Goal: Task Accomplishment & Management: Use online tool/utility

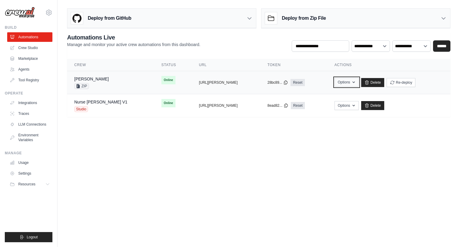
click at [346, 84] on button "Options" at bounding box center [347, 82] width 24 height 9
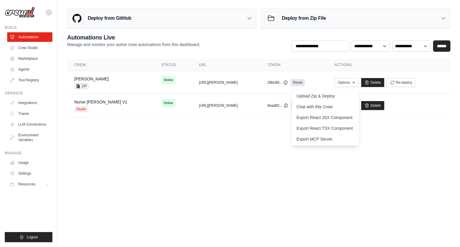
click at [186, 184] on body "[EMAIL_ADDRESS][DOMAIN_NAME] AssureCare ✓ TestPOCOrg Settings Build Automations" at bounding box center [230, 123] width 460 height 247
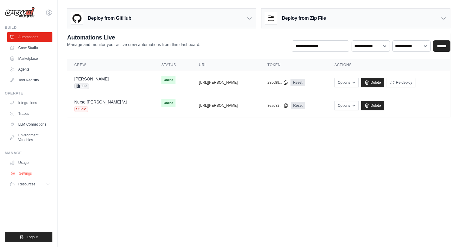
click at [31, 174] on link "Settings" at bounding box center [30, 174] width 45 height 10
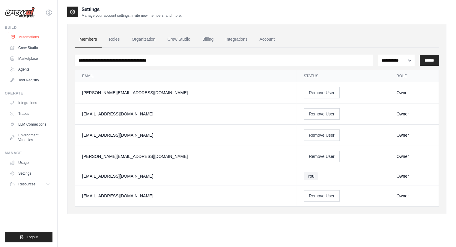
click at [31, 39] on link "Automations" at bounding box center [30, 37] width 45 height 10
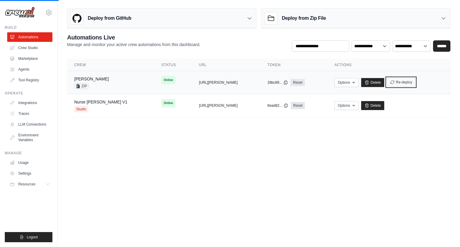
click at [401, 83] on button "Re-deploy" at bounding box center [401, 82] width 29 height 9
click at [400, 83] on button "Re-deploy" at bounding box center [401, 82] width 29 height 9
click at [156, 83] on td "Online" at bounding box center [172, 80] width 37 height 18
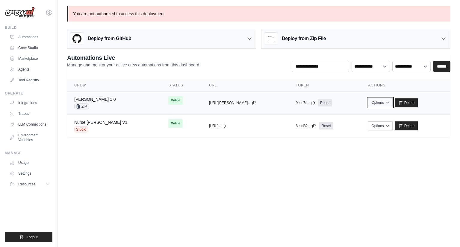
click at [368, 102] on button "Options" at bounding box center [380, 102] width 24 height 9
click at [368, 104] on button "Options" at bounding box center [380, 102] width 24 height 9
click at [368, 106] on button "Options" at bounding box center [380, 102] width 24 height 9
click at [118, 100] on div "[PERSON_NAME] 1 0 ZIP" at bounding box center [114, 102] width 80 height 13
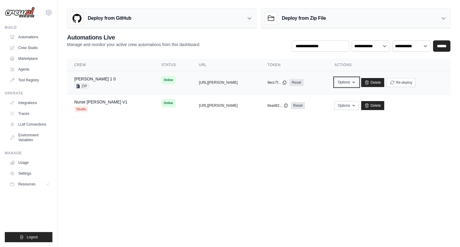
click at [345, 80] on button "Options" at bounding box center [347, 82] width 24 height 9
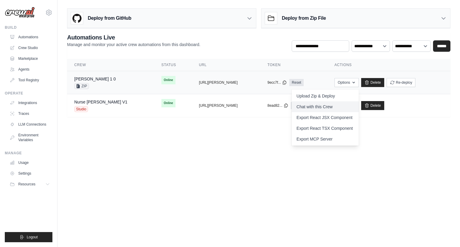
click at [312, 108] on link "Chat with this Crew" at bounding box center [325, 107] width 67 height 11
click at [215, 85] on td "copied https://susie-1-0-ec3f8c5f-9ade-432" at bounding box center [226, 82] width 69 height 23
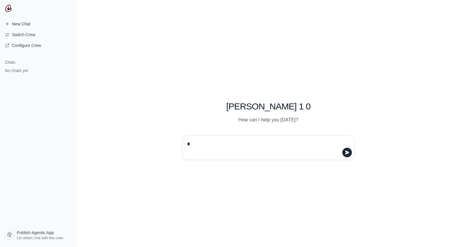
type textarea "**"
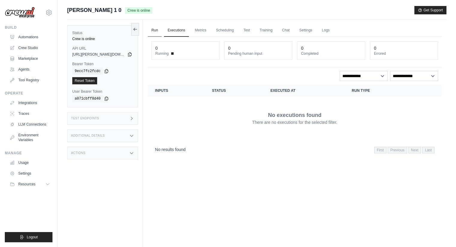
click at [158, 32] on link "Run" at bounding box center [155, 30] width 14 height 13
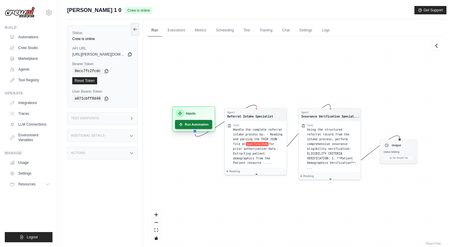
click at [191, 128] on button "Run Automation" at bounding box center [193, 124] width 37 height 9
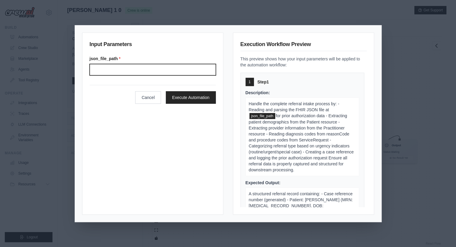
click at [161, 64] on input "Json file path" at bounding box center [153, 69] width 126 height 11
paste input "***"
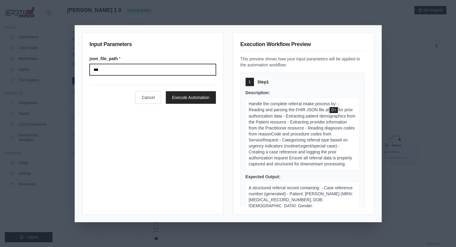
paste input "**********"
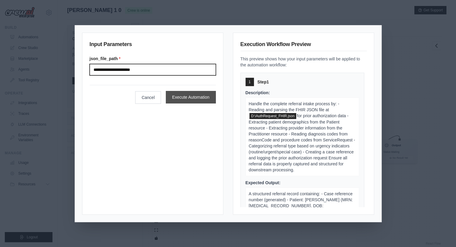
type input "**********"
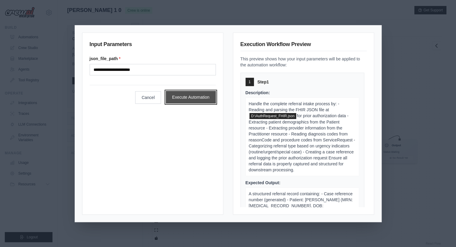
click at [185, 95] on button "Execute Automation" at bounding box center [191, 97] width 50 height 13
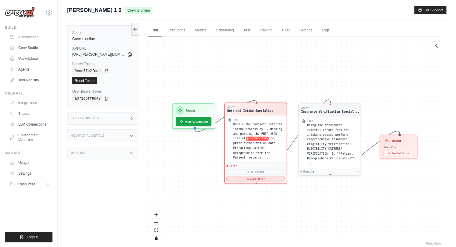
click at [264, 176] on button "View Error" at bounding box center [255, 178] width 58 height 5
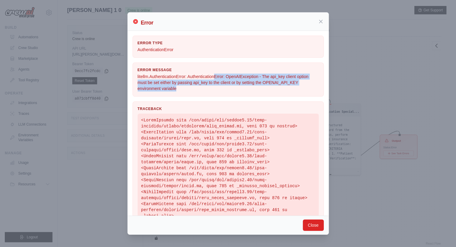
drag, startPoint x: 220, startPoint y: 79, endPoint x: 230, endPoint y: 96, distance: 19.6
click at [230, 96] on div "Error Message litellm.AuthenticationError: AuthenticationError: OpenAIException…" at bounding box center [227, 80] width 191 height 34
click at [155, 89] on p "litellm.AuthenticationError: AuthenticationError: OpenAIException - The api_key…" at bounding box center [227, 83] width 181 height 18
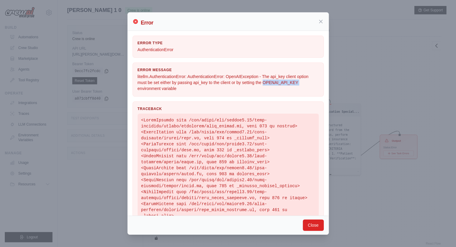
click at [155, 89] on p "litellm.AuthenticationError: AuthenticationError: OpenAIException - The api_key…" at bounding box center [227, 83] width 181 height 18
click at [309, 226] on button "Close" at bounding box center [313, 225] width 21 height 11
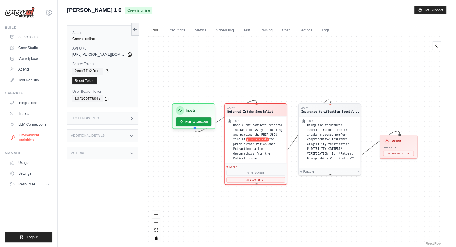
click at [31, 139] on link "Environment Variables" at bounding box center [30, 138] width 45 height 14
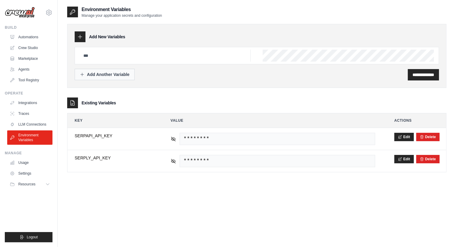
click at [117, 78] on button "Add Another Variable" at bounding box center [105, 74] width 60 height 11
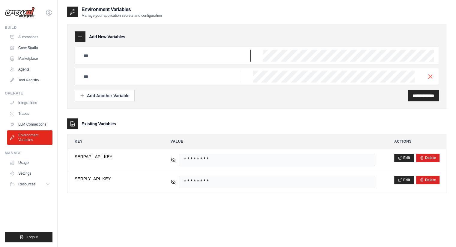
click at [98, 53] on input "text" at bounding box center [165, 56] width 171 height 12
paste input "**********"
type input "**********"
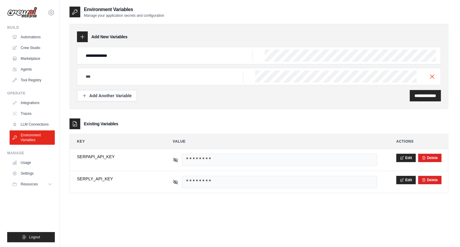
scroll to position [0, 236]
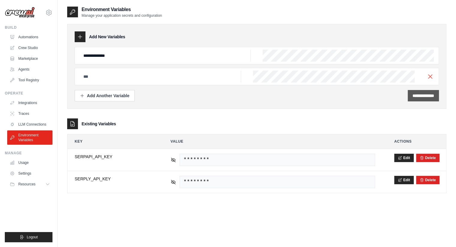
click at [416, 99] on div "**********" at bounding box center [422, 95] width 31 height 11
click at [415, 97] on input "**********" at bounding box center [423, 96] width 22 height 6
click at [185, 62] on input "text" at bounding box center [165, 56] width 171 height 12
click at [427, 75] on icon "button" at bounding box center [429, 76] width 7 height 7
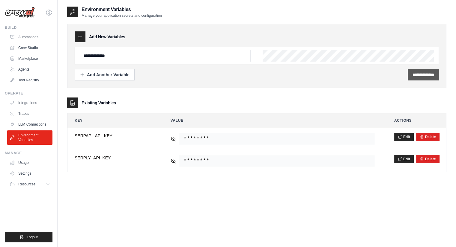
click at [417, 78] on div "**********" at bounding box center [422, 74] width 31 height 11
click at [414, 74] on input "**********" at bounding box center [423, 75] width 22 height 6
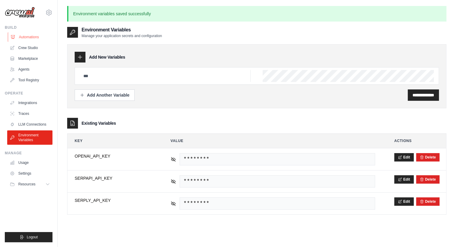
click at [26, 37] on link "Automations" at bounding box center [30, 37] width 45 height 10
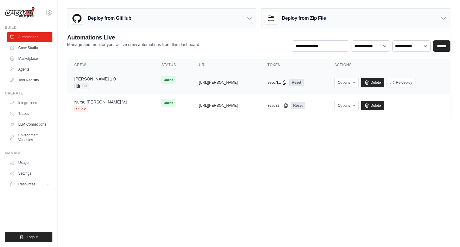
click at [107, 85] on div "Susie 1 0 ZIP" at bounding box center [110, 82] width 73 height 13
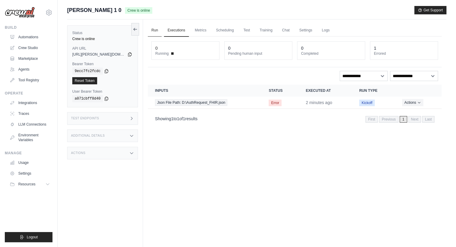
click at [157, 30] on link "Run" at bounding box center [155, 30] width 14 height 13
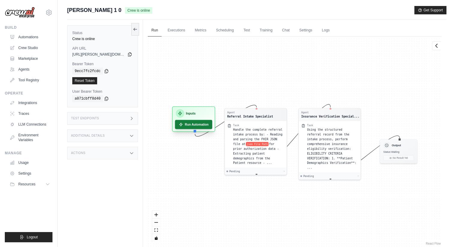
click at [190, 124] on button "Run Automation" at bounding box center [193, 124] width 37 height 9
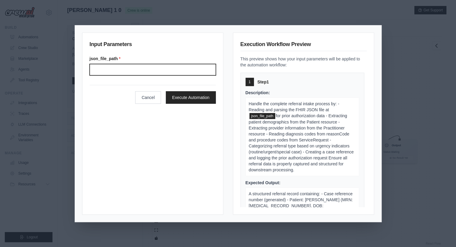
click at [158, 72] on input "Json file path" at bounding box center [153, 69] width 126 height 11
type input "**********"
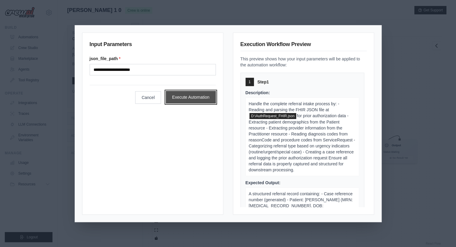
click at [192, 93] on button "Execute Automation" at bounding box center [191, 97] width 50 height 13
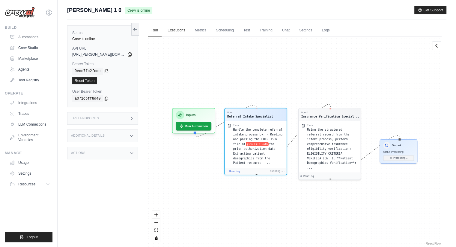
click at [183, 31] on link "Executions" at bounding box center [176, 30] width 25 height 13
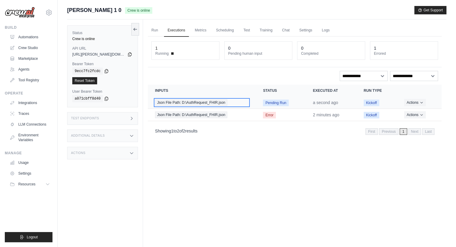
click at [242, 101] on div "Json File Path: D:\AuthRequest_FHIR.json" at bounding box center [201, 102] width 93 height 7
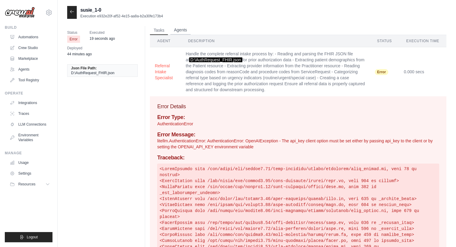
click at [176, 29] on button "Agents" at bounding box center [180, 30] width 20 height 9
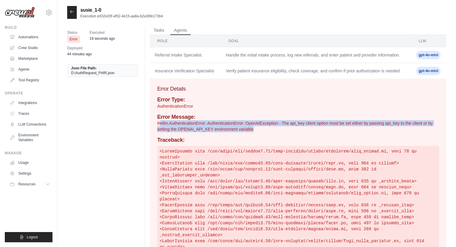
drag, startPoint x: 161, startPoint y: 129, endPoint x: 281, endPoint y: 137, distance: 119.5
click at [281, 132] on p "litellm.AuthenticationError: AuthenticationError: OpenAIException - The api_key…" at bounding box center [298, 126] width 282 height 12
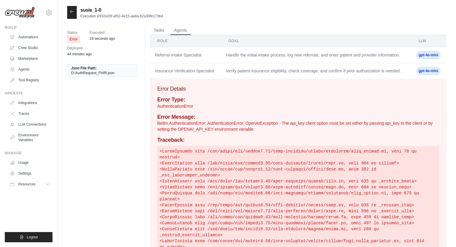
click at [239, 144] on h4 "Traceback:" at bounding box center [298, 140] width 282 height 7
click at [32, 126] on link "LLM Connections" at bounding box center [30, 125] width 45 height 10
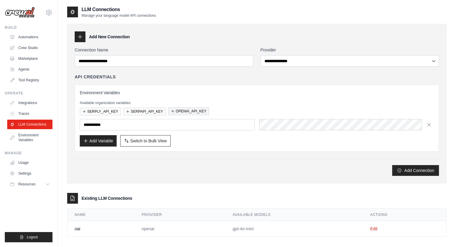
click at [180, 109] on button "OPENAI_API_KEY" at bounding box center [188, 112] width 41 height 8
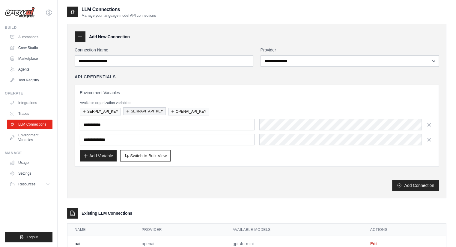
click at [136, 113] on button "SERPAPI_API_KEY" at bounding box center [144, 112] width 43 height 8
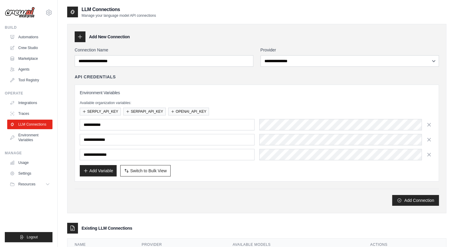
scroll to position [34, 0]
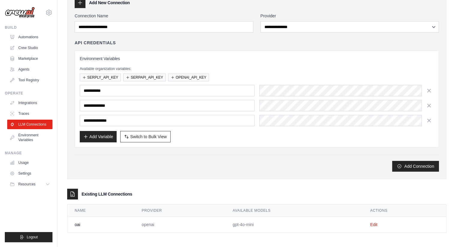
click at [285, 149] on div "**********" at bounding box center [257, 92] width 364 height 159
click at [30, 134] on link "Environment Variables" at bounding box center [30, 138] width 45 height 14
click at [29, 141] on link "Environment Variables" at bounding box center [30, 138] width 45 height 14
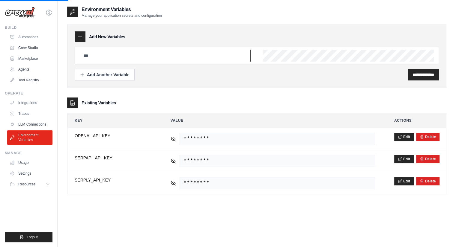
click at [99, 54] on input "text" at bounding box center [165, 56] width 171 height 12
type input "**"
click at [99, 54] on input "text" at bounding box center [165, 56] width 171 height 12
type input "*****"
click at [418, 77] on input "**********" at bounding box center [423, 75] width 22 height 6
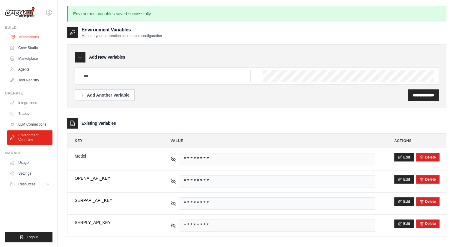
click at [30, 39] on link "Automations" at bounding box center [30, 37] width 45 height 10
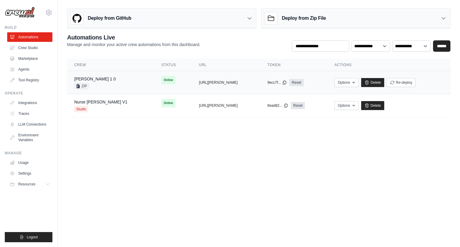
click at [115, 84] on div "Susie 1 0 ZIP" at bounding box center [110, 82] width 73 height 13
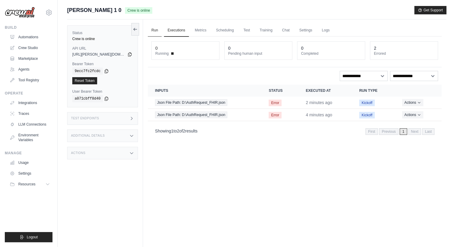
click at [154, 31] on link "Run" at bounding box center [155, 30] width 14 height 13
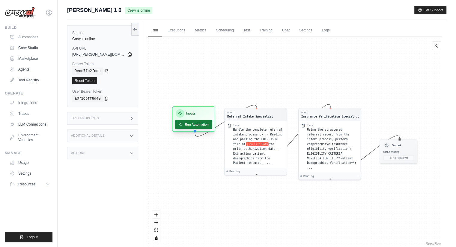
click at [194, 123] on button "Run Automation" at bounding box center [193, 124] width 37 height 9
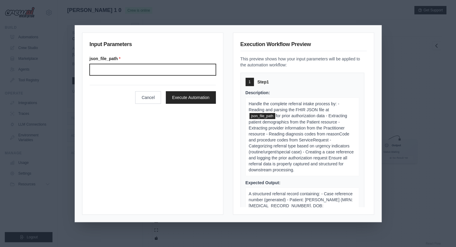
click at [154, 67] on input "Json file path" at bounding box center [153, 69] width 126 height 11
type input "**********"
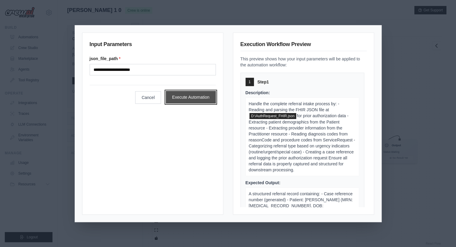
click at [201, 93] on button "Execute Automation" at bounding box center [191, 97] width 50 height 13
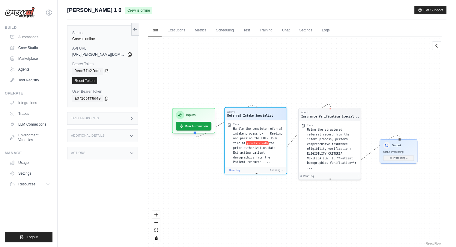
click at [268, 153] on span "for prior authorization data - Extracting patient demographics from the Patient…" at bounding box center [256, 153] width 46 height 22
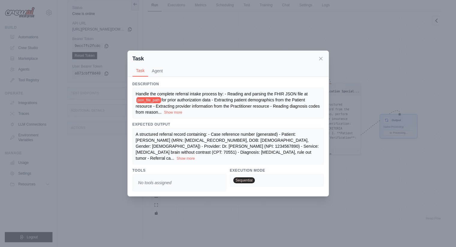
scroll to position [25, 0]
click at [242, 178] on span "Sequential" at bounding box center [244, 181] width 22 height 6
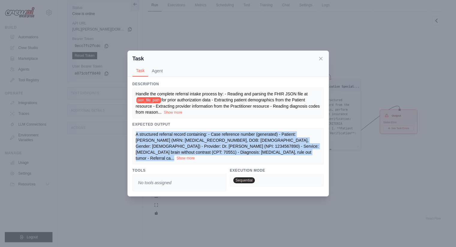
drag, startPoint x: 157, startPoint y: 136, endPoint x: 228, endPoint y: 153, distance: 72.7
click at [195, 156] on button "Show more" at bounding box center [185, 158] width 18 height 5
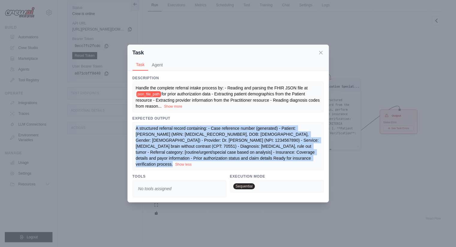
click at [250, 152] on span "A structured referral record containing: - Case reference number (generated) - …" at bounding box center [228, 146] width 184 height 41
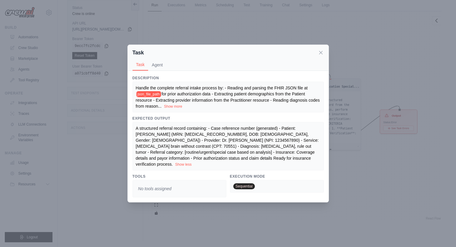
click at [324, 55] on div "Task Task Agent" at bounding box center [228, 58] width 201 height 26
click at [319, 52] on icon at bounding box center [321, 52] width 6 height 6
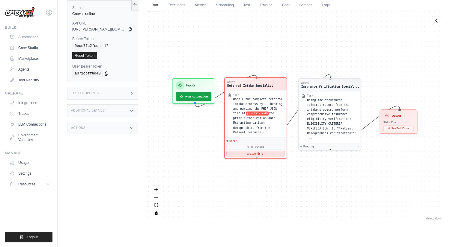
click at [254, 151] on button "View Error" at bounding box center [255, 153] width 58 height 5
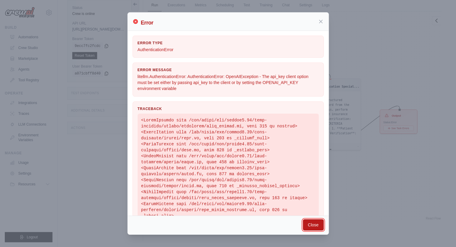
click at [314, 225] on button "Close" at bounding box center [313, 225] width 21 height 11
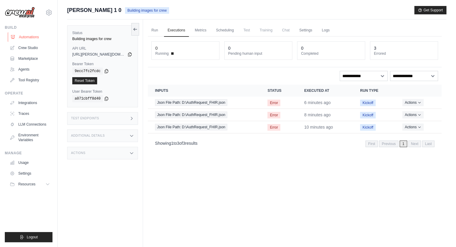
click at [34, 39] on link "Automations" at bounding box center [30, 37] width 45 height 10
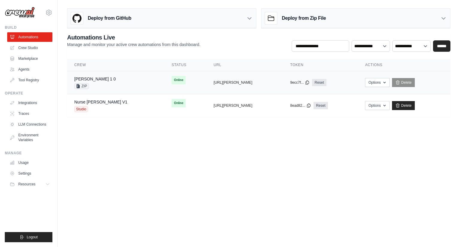
click at [123, 84] on td "[PERSON_NAME] 1 0 ZIP" at bounding box center [115, 82] width 97 height 23
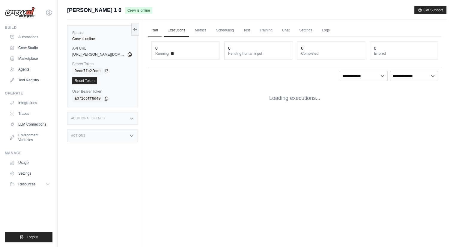
click at [156, 31] on link "Run" at bounding box center [155, 30] width 14 height 13
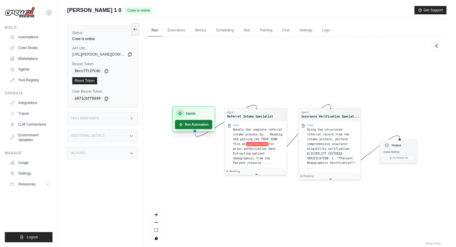
click at [190, 123] on button "Run Automation" at bounding box center [193, 124] width 37 height 9
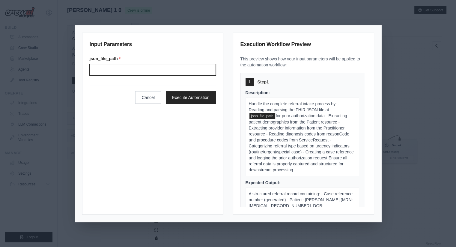
click at [140, 72] on input "Json file path" at bounding box center [153, 69] width 126 height 11
type input "**********"
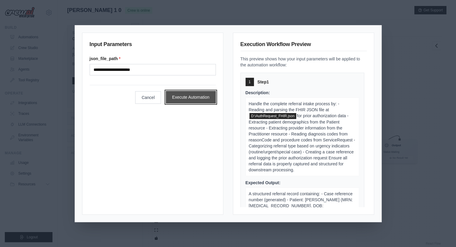
click at [194, 95] on button "Execute Automation" at bounding box center [191, 97] width 50 height 13
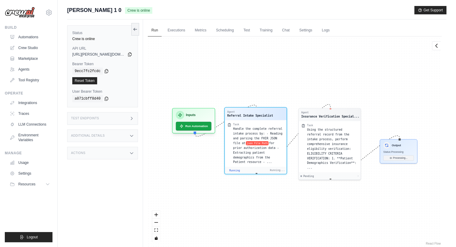
click at [229, 169] on span "Running" at bounding box center [234, 170] width 10 height 3
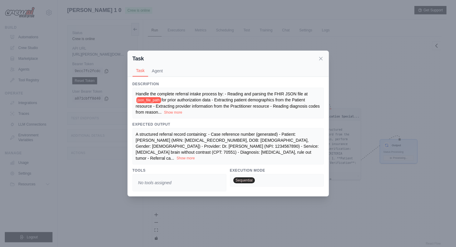
click at [195, 156] on button "Show more" at bounding box center [185, 158] width 18 height 5
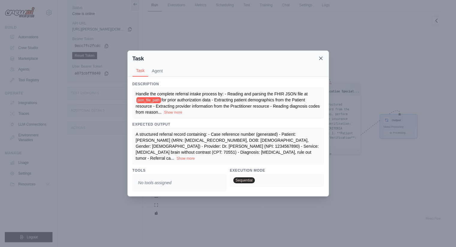
click at [319, 61] on icon at bounding box center [321, 58] width 6 height 6
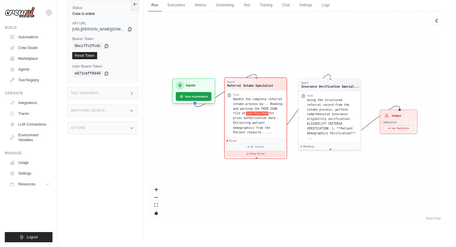
click at [259, 151] on button "View Error" at bounding box center [255, 153] width 58 height 5
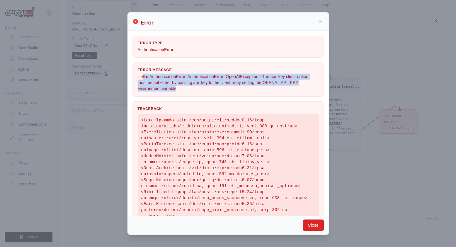
drag, startPoint x: 220, startPoint y: 89, endPoint x: 140, endPoint y: 76, distance: 81.1
click at [140, 76] on p "litellm.AuthenticationError: AuthenticationError: OpenAIException - The api_key…" at bounding box center [227, 83] width 181 height 18
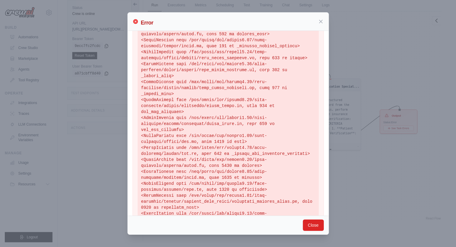
scroll to position [142, 0]
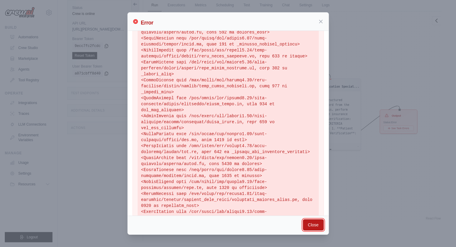
click at [309, 225] on button "Close" at bounding box center [313, 225] width 21 height 11
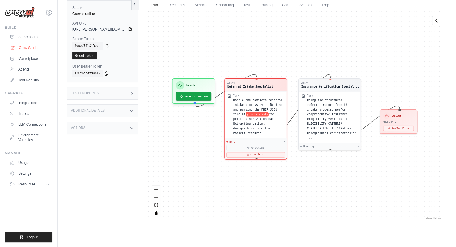
click at [24, 50] on link "Crew Studio" at bounding box center [30, 48] width 45 height 10
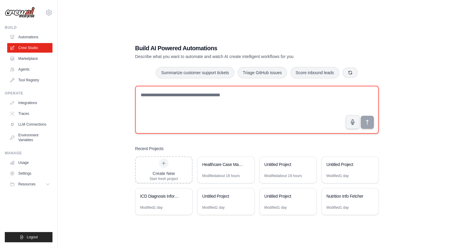
click at [164, 126] on textarea at bounding box center [256, 110] width 243 height 48
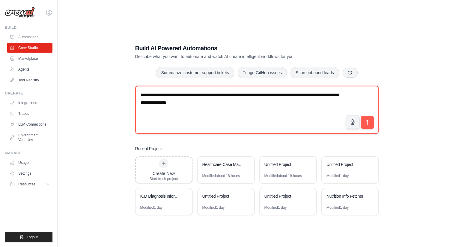
type textarea "**********"
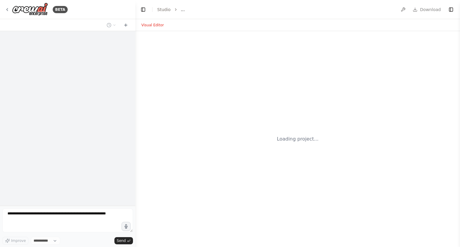
select select "****"
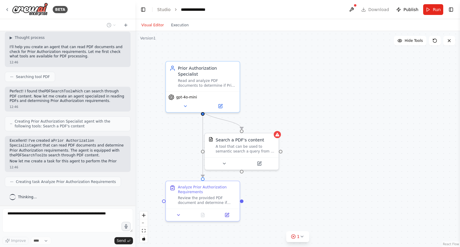
scroll to position [34, 0]
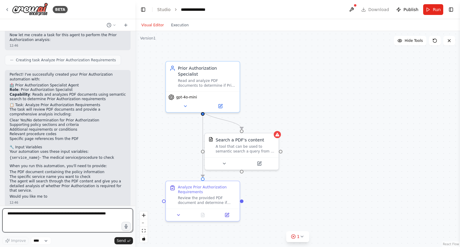
click at [47, 219] on textarea at bounding box center [67, 221] width 131 height 24
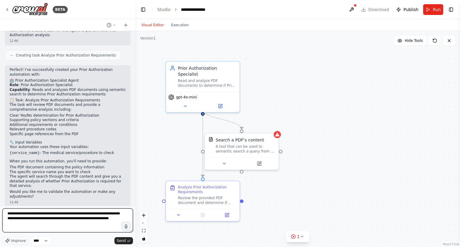
scroll to position [3, 0]
type textarea "**********"
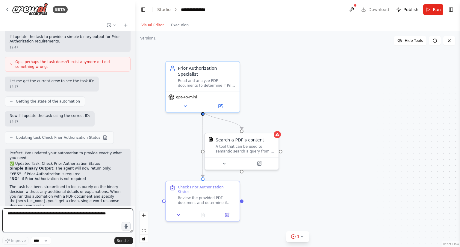
scroll to position [396, 0]
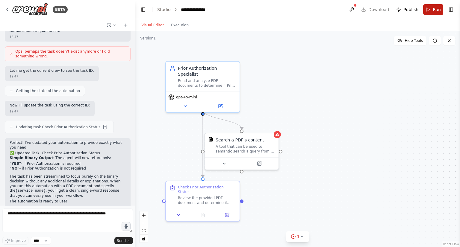
click at [431, 12] on button "Run" at bounding box center [433, 9] width 20 height 11
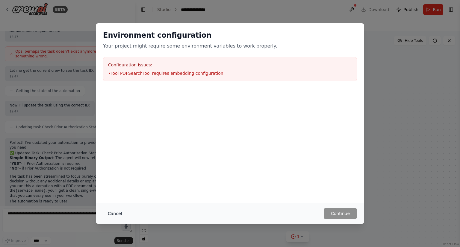
click at [114, 212] on button "Cancel" at bounding box center [115, 213] width 24 height 11
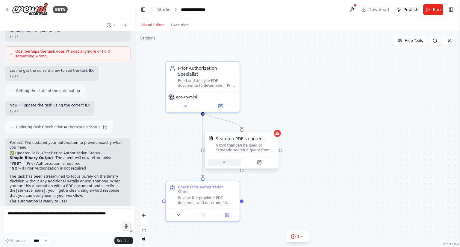
click at [223, 163] on icon at bounding box center [224, 162] width 5 height 5
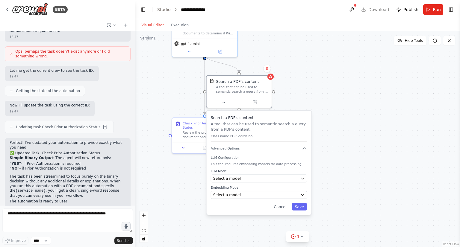
drag, startPoint x: 310, startPoint y: 150, endPoint x: 296, endPoint y: 86, distance: 65.4
click at [296, 86] on div ".deletable-edge-delete-btn { width: 20px; height: 20px; border: 0px solid #ffff…" at bounding box center [297, 139] width 325 height 216
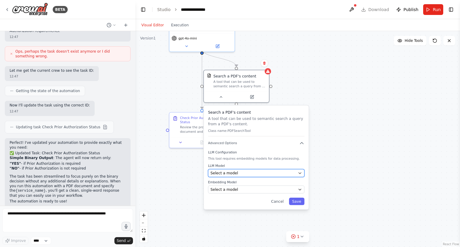
click at [230, 173] on span "Select a model" at bounding box center [225, 173] width 28 height 5
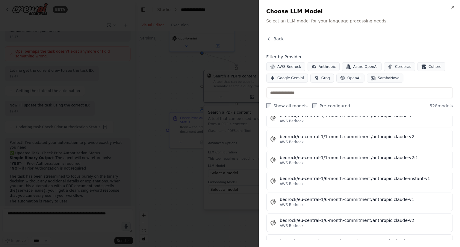
scroll to position [1257, 0]
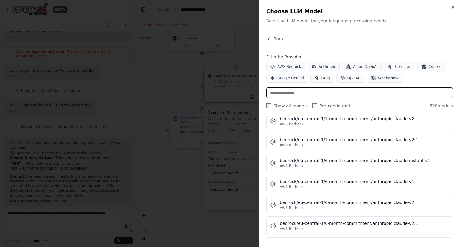
click at [285, 95] on input "text" at bounding box center [359, 92] width 187 height 11
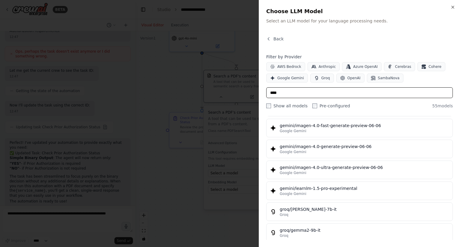
scroll to position [0, 0]
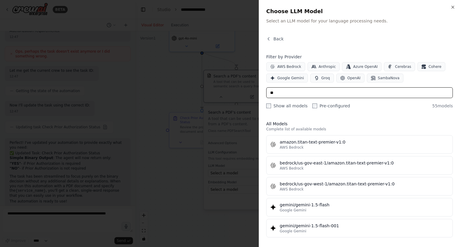
type input "*"
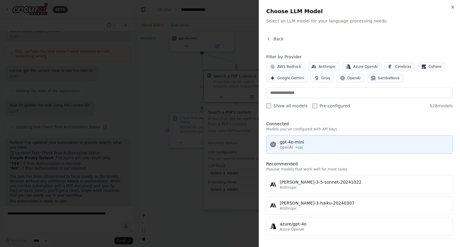
click at [296, 141] on div "gpt-4o-mini" at bounding box center [364, 142] width 169 height 6
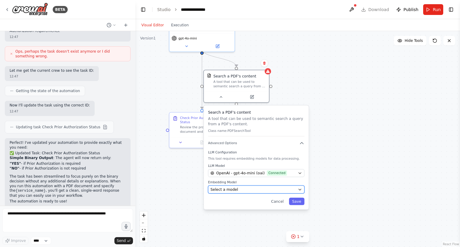
click at [265, 191] on div "Select a model" at bounding box center [253, 189] width 85 height 5
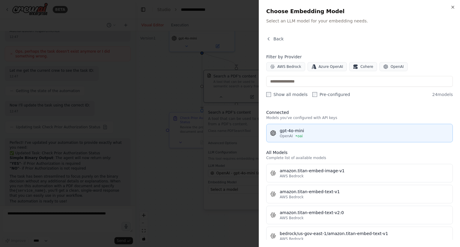
click at [315, 132] on div "gpt-4o-mini" at bounding box center [364, 131] width 169 height 6
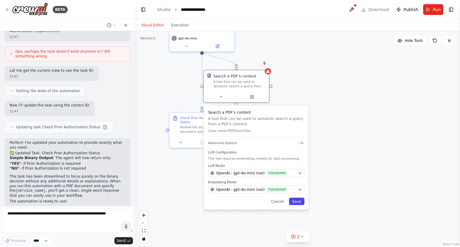
click at [299, 202] on button "Save" at bounding box center [297, 201] width 16 height 7
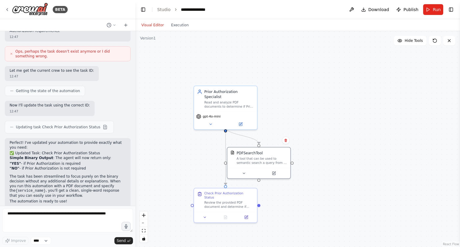
drag, startPoint x: 319, startPoint y: 109, endPoint x: 339, endPoint y: 186, distance: 79.9
click at [339, 186] on div ".deletable-edge-delete-btn { width: 20px; height: 20px; border: 0px solid #ffff…" at bounding box center [297, 139] width 325 height 216
click at [435, 9] on span "Run" at bounding box center [437, 10] width 8 height 6
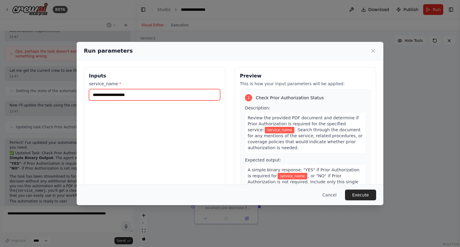
click at [154, 91] on input "service_name *" at bounding box center [154, 94] width 131 height 11
paste input "**********"
type input "**********"
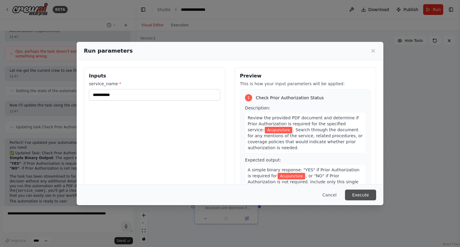
click at [359, 196] on button "Execute" at bounding box center [360, 195] width 31 height 11
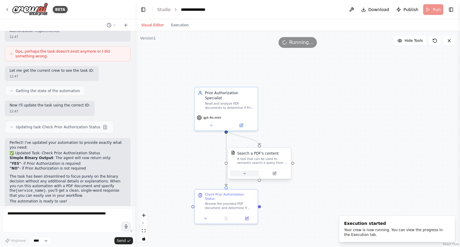
click at [244, 174] on icon at bounding box center [245, 173] width 2 height 1
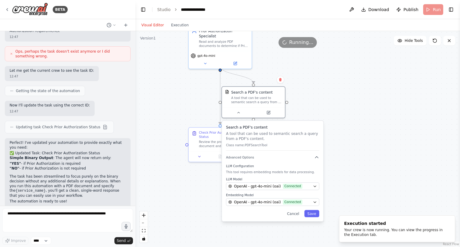
drag, startPoint x: 323, startPoint y: 158, endPoint x: 317, endPoint y: 94, distance: 64.4
click at [317, 94] on div ".deletable-edge-delete-btn { width: 20px; height: 20px; border: 0px solid #ffff…" at bounding box center [297, 139] width 325 height 216
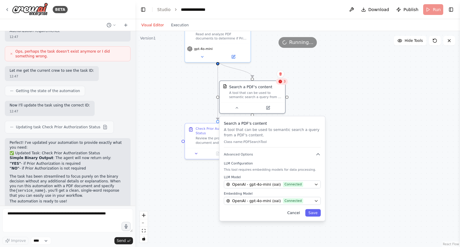
click at [295, 213] on button "Cancel" at bounding box center [293, 212] width 19 height 7
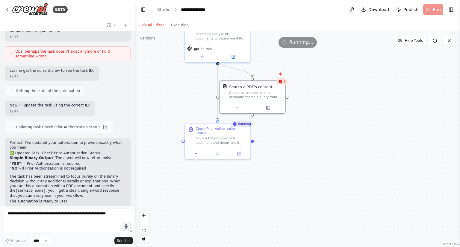
click at [282, 83] on icon at bounding box center [280, 82] width 4 height 4
click at [61, 216] on textarea at bounding box center [67, 221] width 131 height 24
type textarea "**********"
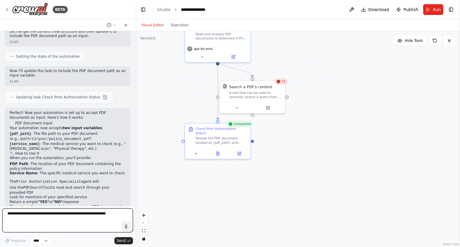
scroll to position [675, 0]
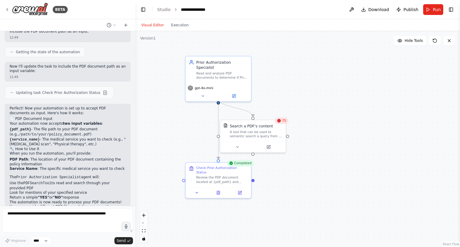
drag, startPoint x: 301, startPoint y: 74, endPoint x: 301, endPoint y: 113, distance: 39.2
click at [301, 113] on div ".deletable-edge-delete-btn { width: 20px; height: 20px; border: 0px solid #ffff…" at bounding box center [297, 139] width 325 height 216
drag, startPoint x: 406, startPoint y: 12, endPoint x: 400, endPoint y: 37, distance: 25.5
click at [400, 37] on main "**********" at bounding box center [297, 123] width 325 height 247
click at [438, 6] on button "Run" at bounding box center [433, 9] width 20 height 11
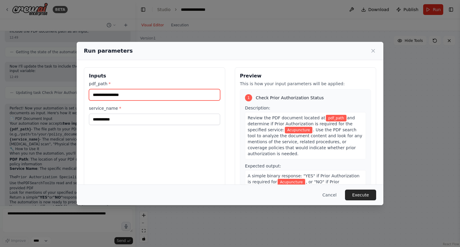
click at [126, 94] on input "pdf_path *" at bounding box center [154, 94] width 131 height 11
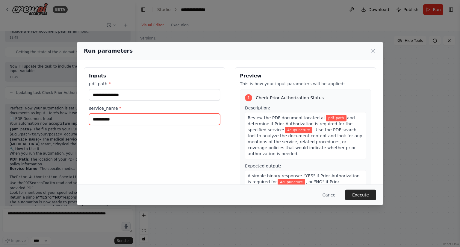
click at [117, 117] on input "**********" at bounding box center [154, 119] width 131 height 11
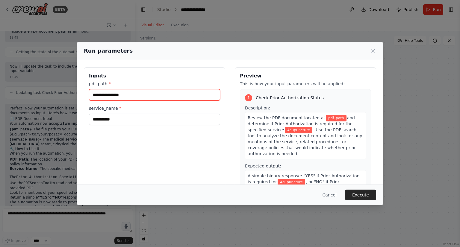
click at [122, 99] on input "pdf_path *" at bounding box center [154, 94] width 131 height 11
paste input "**********"
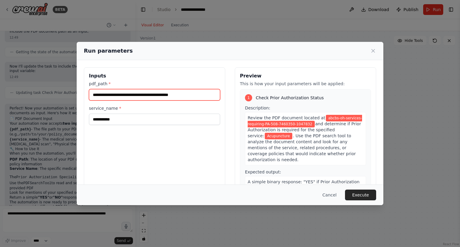
click at [93, 95] on input "**********" at bounding box center [154, 94] width 131 height 11
paste input "**********"
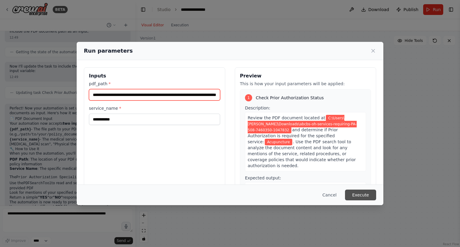
type input "**********"
click at [365, 193] on button "Execute" at bounding box center [360, 195] width 31 height 11
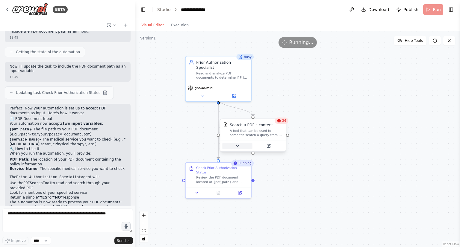
click at [239, 145] on icon at bounding box center [237, 146] width 4 height 4
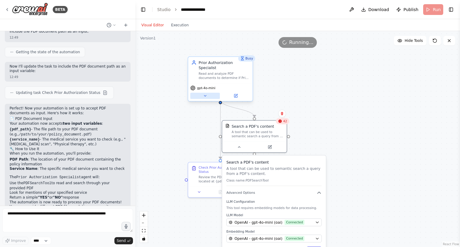
click at [206, 94] on icon at bounding box center [205, 96] width 4 height 4
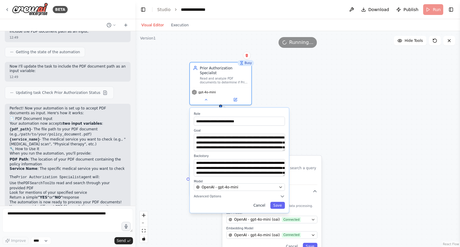
click at [265, 203] on button "Cancel" at bounding box center [259, 205] width 18 height 7
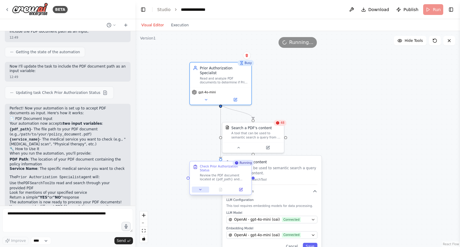
click at [203, 187] on button at bounding box center [200, 190] width 17 height 6
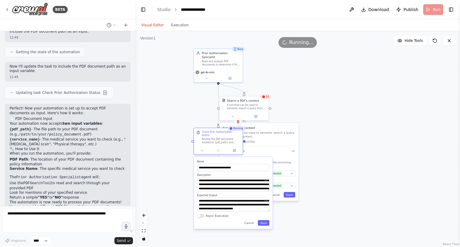
drag, startPoint x: 317, startPoint y: 152, endPoint x: 305, endPoint y: 111, distance: 43.3
click at [305, 111] on div ".deletable-edge-delete-btn { width: 20px; height: 20px; border: 0px solid #ffff…" at bounding box center [297, 139] width 325 height 216
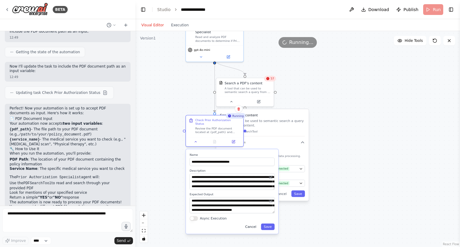
click at [251, 225] on button "Cancel" at bounding box center [250, 227] width 17 height 7
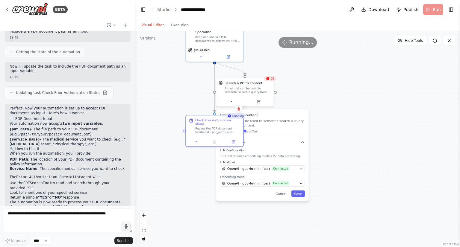
click at [282, 194] on button "Cancel" at bounding box center [281, 194] width 17 height 7
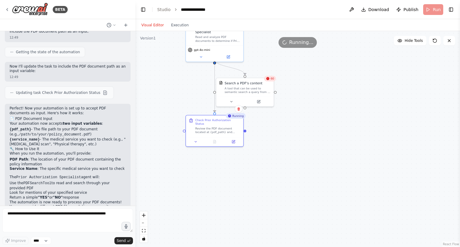
click at [303, 128] on div ".deletable-edge-delete-btn { width: 20px; height: 20px; border: 0px solid #ffff…" at bounding box center [297, 139] width 325 height 216
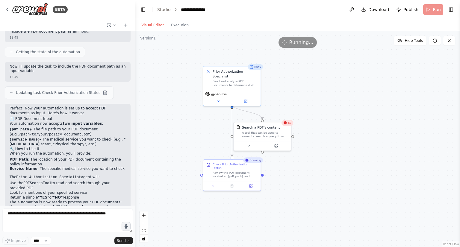
drag, startPoint x: 297, startPoint y: 111, endPoint x: 314, endPoint y: 156, distance: 47.6
click at [314, 156] on div ".deletable-edge-delete-btn { width: 20px; height: 20px; border: 0px solid #ffff…" at bounding box center [297, 139] width 325 height 216
click at [173, 28] on button "Execution" at bounding box center [179, 25] width 25 height 7
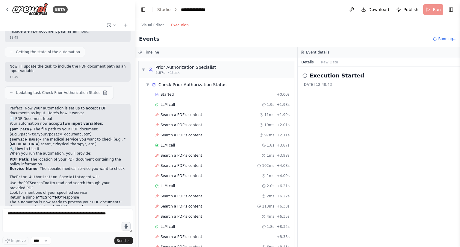
scroll to position [883, 0]
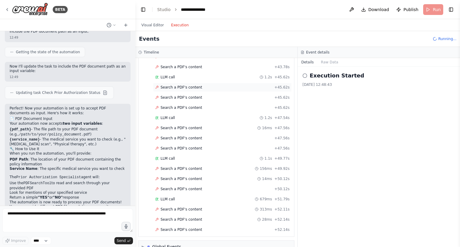
click at [189, 85] on span "Search a PDF's content" at bounding box center [182, 87] width 42 height 5
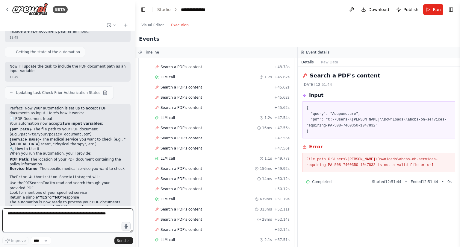
click at [46, 222] on textarea at bounding box center [67, 221] width 131 height 24
type textarea "**********"
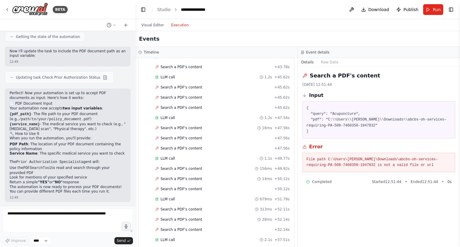
scroll to position [711, 0]
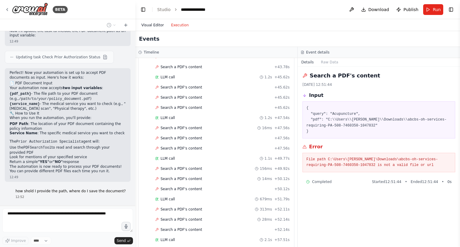
click at [146, 25] on button "Visual Editor" at bounding box center [153, 25] width 30 height 7
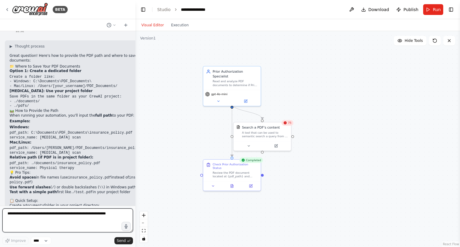
scroll to position [877, 0]
click at [431, 10] on button "Run" at bounding box center [433, 9] width 20 height 11
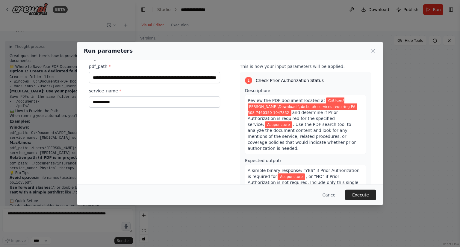
scroll to position [0, 0]
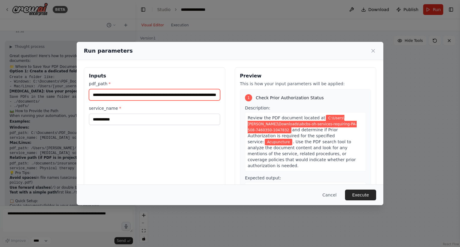
click at [97, 96] on input "**********" at bounding box center [154, 94] width 131 height 11
type input "**********"
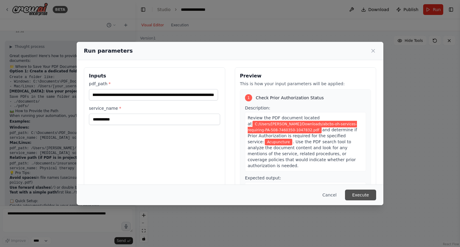
scroll to position [0, 0]
click at [357, 197] on button "Execute" at bounding box center [360, 195] width 31 height 11
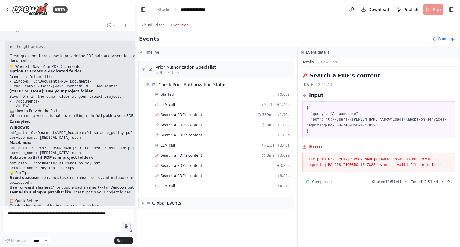
click at [169, 22] on button "Execution" at bounding box center [179, 25] width 25 height 7
click at [179, 115] on span "Search a PDF's content" at bounding box center [182, 115] width 42 height 5
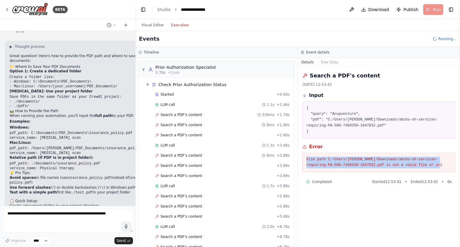
drag, startPoint x: 410, startPoint y: 165, endPoint x: 300, endPoint y: 154, distance: 110.8
click at [300, 154] on div "Search a PDF's content 21/08/2025, 12:53:42 Input { "query": "Acupuncture", "pd…" at bounding box center [379, 157] width 162 height 181
copy pre "File path C:/Users/PradeepKumar/Downloads/abcbs-oh-services-requiring-PA-508-74…"
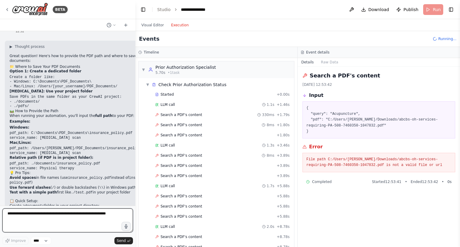
click at [82, 220] on textarea at bounding box center [67, 221] width 131 height 24
paste textarea "**********"
type textarea "**********"
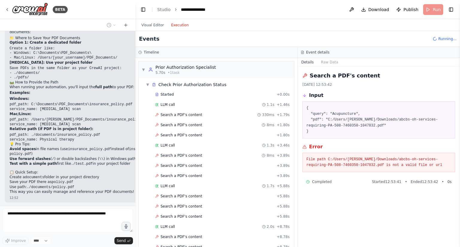
scroll to position [931, 0]
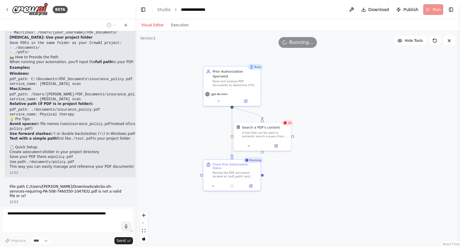
click at [151, 26] on button "Visual Editor" at bounding box center [153, 25] width 30 height 7
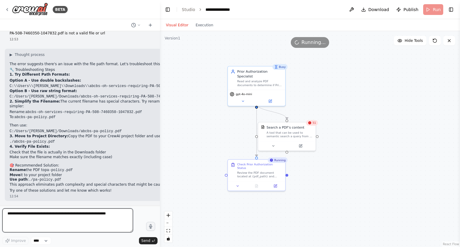
scroll to position [997, 0]
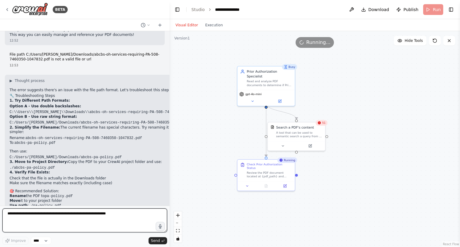
drag, startPoint x: 135, startPoint y: 141, endPoint x: 170, endPoint y: 140, distance: 34.8
click at [170, 140] on div "BETA create a agent which reads out the pdf document and checks if Prior Author…" at bounding box center [230, 123] width 460 height 247
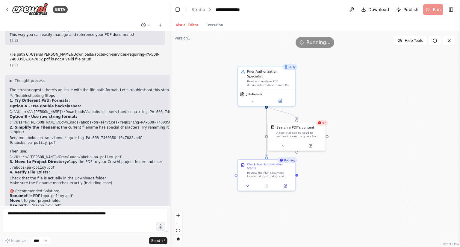
drag, startPoint x: 227, startPoint y: 138, endPoint x: 207, endPoint y: 144, distance: 21.1
click at [207, 144] on div ".deletable-edge-delete-btn { width: 20px; height: 20px; border: 0px solid #ffff…" at bounding box center [315, 139] width 290 height 216
click at [321, 51] on div ".deletable-edge-delete-btn { width: 20px; height: 20px; border: 0px solid #ffff…" at bounding box center [315, 139] width 290 height 216
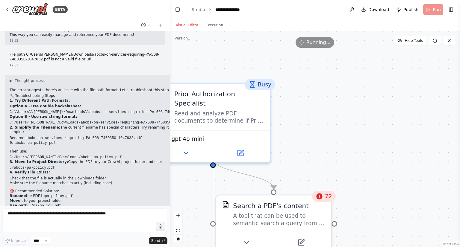
click at [321, 51] on div ".deletable-edge-delete-btn { width: 20px; height: 20px; border: 0px solid #ffff…" at bounding box center [315, 139] width 290 height 216
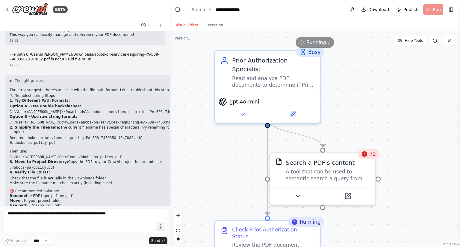
drag, startPoint x: 317, startPoint y: 94, endPoint x: 363, endPoint y: 52, distance: 62.3
click at [363, 52] on div ".deletable-edge-delete-btn { width: 20px; height: 20px; border: 0px solid #ffff…" at bounding box center [315, 139] width 290 height 216
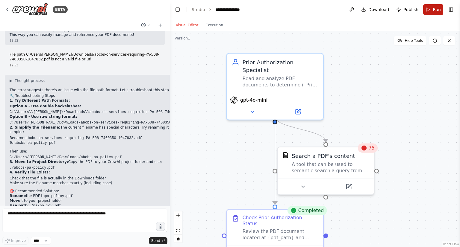
click at [436, 9] on span "Run" at bounding box center [437, 10] width 8 height 6
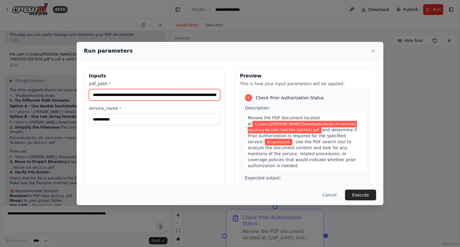
click at [109, 93] on input "**********" at bounding box center [154, 94] width 131 height 11
paste input "text"
click at [160, 96] on input "**********" at bounding box center [154, 94] width 131 height 11
paste input "text"
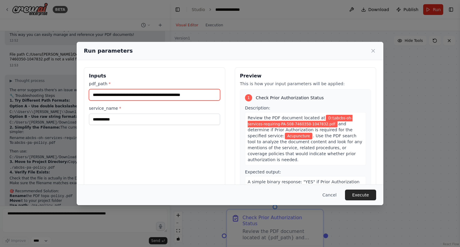
drag, startPoint x: 159, startPoint y: 95, endPoint x: 200, endPoint y: 96, distance: 40.8
click at [200, 96] on input "**********" at bounding box center [154, 94] width 131 height 11
type input "**********"
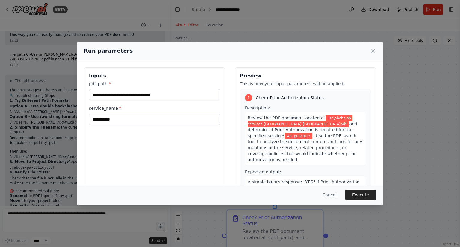
click at [180, 149] on div "**********" at bounding box center [154, 138] width 141 height 142
click at [367, 197] on button "Execute" at bounding box center [360, 195] width 31 height 11
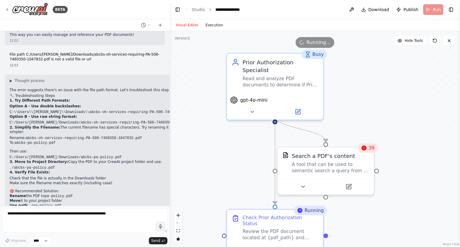
click at [209, 27] on button "Execution" at bounding box center [214, 25] width 25 height 7
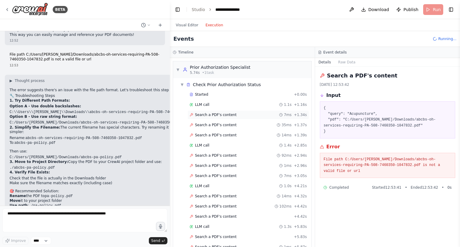
click at [212, 111] on div "Search a PDF's content 7ms + 1.34s" at bounding box center [249, 115] width 122 height 9
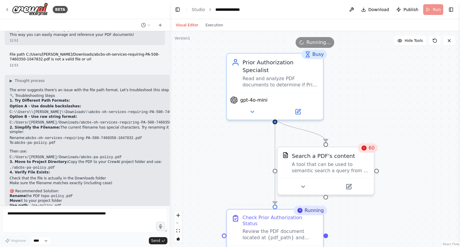
click at [188, 27] on button "Visual Editor" at bounding box center [187, 25] width 30 height 7
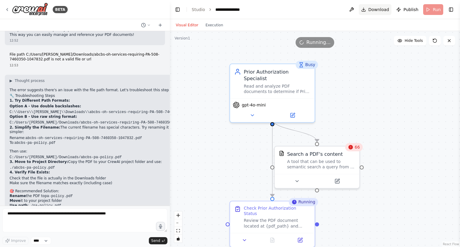
click at [377, 10] on span "Download" at bounding box center [378, 10] width 21 height 6
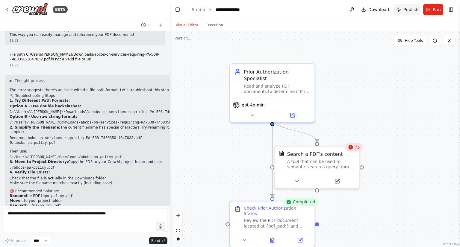
click at [402, 10] on button "Publish" at bounding box center [407, 9] width 27 height 11
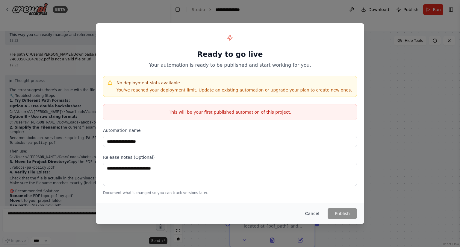
click at [316, 217] on button "Cancel" at bounding box center [312, 213] width 24 height 11
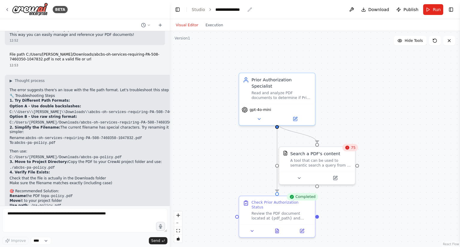
click at [224, 10] on div "**********" at bounding box center [230, 10] width 30 height 6
click at [240, 10] on div "**********" at bounding box center [237, 10] width 45 height 6
click at [217, 78] on div ".deletable-edge-delete-btn { width: 20px; height: 20px; border: 0px solid #ffff…" at bounding box center [315, 139] width 290 height 216
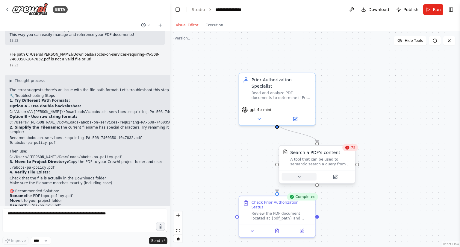
click at [295, 177] on button at bounding box center [299, 176] width 35 height 7
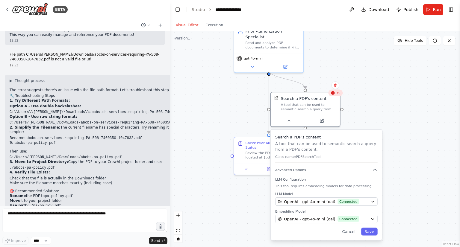
drag, startPoint x: 398, startPoint y: 162, endPoint x: 379, endPoint y: 106, distance: 59.1
click at [379, 106] on div ".deletable-edge-delete-btn { width: 20px; height: 20px; border: 0px solid #ffff…" at bounding box center [315, 139] width 290 height 216
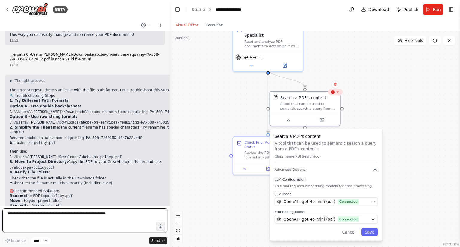
click at [111, 217] on textarea at bounding box center [84, 221] width 165 height 24
type textarea "*********"
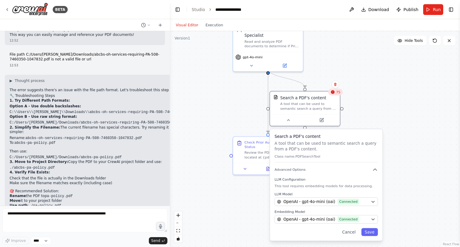
click at [81, 181] on li "Make sure the filename matches exactly (including case)" at bounding box center [108, 183] width 196 height 5
click at [353, 234] on button "Cancel" at bounding box center [349, 233] width 20 height 8
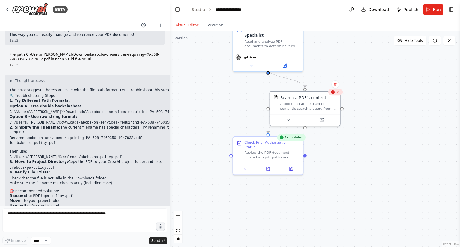
click at [336, 167] on div ".deletable-edge-delete-btn { width: 20px; height: 20px; border: 0px solid #ffff…" at bounding box center [315, 139] width 290 height 216
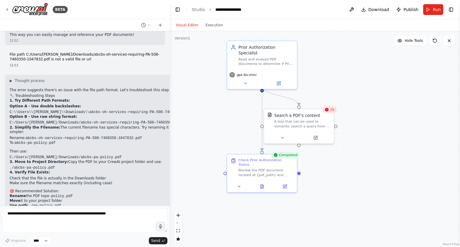
drag, startPoint x: 336, startPoint y: 167, endPoint x: 330, endPoint y: 185, distance: 19.2
click at [330, 185] on div ".deletable-edge-delete-btn { width: 20px; height: 20px; border: 0px solid #ffff…" at bounding box center [315, 139] width 290 height 216
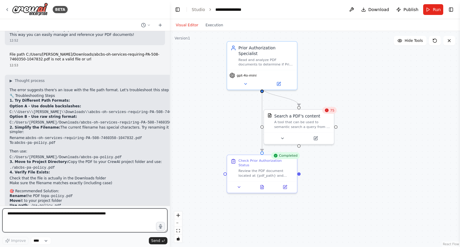
click at [92, 216] on textarea at bounding box center [84, 221] width 165 height 24
type textarea "**********"
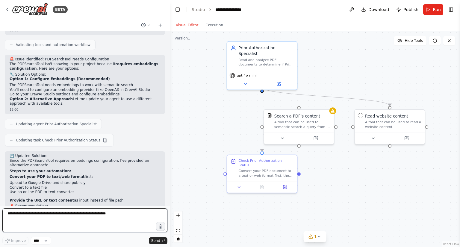
scroll to position [1338, 0]
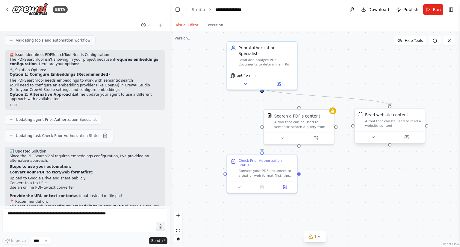
click at [390, 118] on div "Read website content A tool that can be used to read a website content." at bounding box center [393, 120] width 56 height 16
click at [422, 102] on button at bounding box center [420, 103] width 8 height 8
click at [403, 103] on button "Confirm" at bounding box center [403, 102] width 21 height 7
drag, startPoint x: 262, startPoint y: 87, endPoint x: 300, endPoint y: 109, distance: 43.3
click at [300, 109] on div "Prior Authorization Specialist Read and analyze PDF documents to determine if P…" at bounding box center [335, 115] width 275 height 205
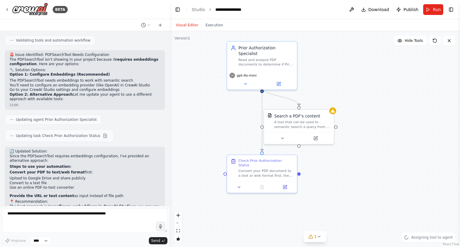
click at [353, 83] on div ".deletable-edge-delete-btn { width: 20px; height: 20px; border: 0px solid #ffff…" at bounding box center [315, 139] width 290 height 216
click at [314, 138] on icon at bounding box center [315, 137] width 3 height 3
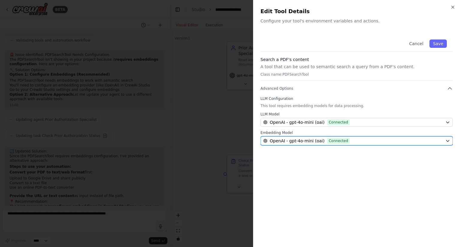
click at [306, 142] on span "OpenAI - gpt-4o-mini (oai)" at bounding box center [297, 141] width 55 height 6
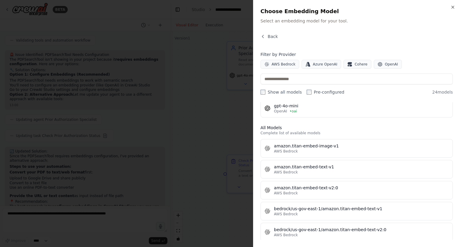
scroll to position [16, 0]
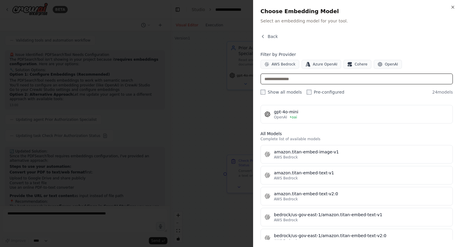
click at [282, 78] on input "text" at bounding box center [357, 79] width 192 height 11
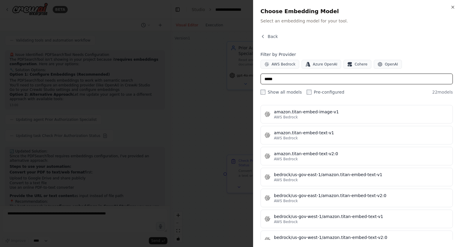
scroll to position [0, 0]
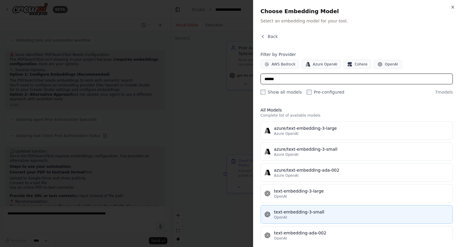
type input "******"
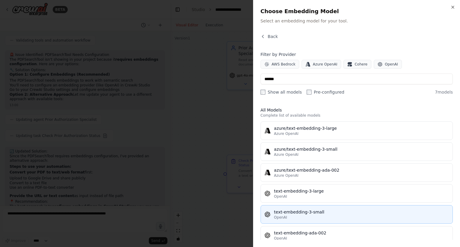
click at [300, 214] on div "text-embedding-3-small" at bounding box center [361, 212] width 175 height 6
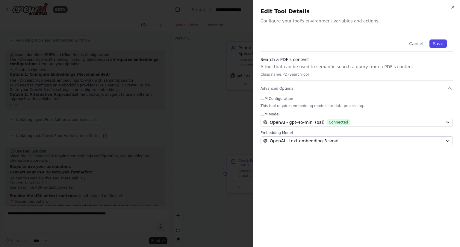
click at [441, 47] on button "Save" at bounding box center [438, 44] width 17 height 8
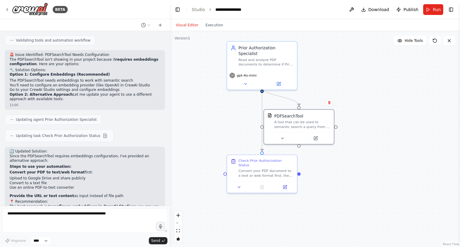
click at [350, 150] on div ".deletable-edge-delete-btn { width: 20px; height: 20px; border: 0px solid #ffff…" at bounding box center [315, 139] width 290 height 216
click at [428, 10] on button "Run" at bounding box center [433, 9] width 20 height 11
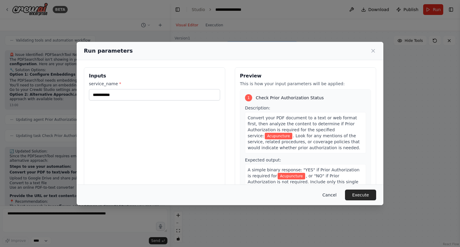
click at [336, 192] on button "Cancel" at bounding box center [330, 195] width 24 height 11
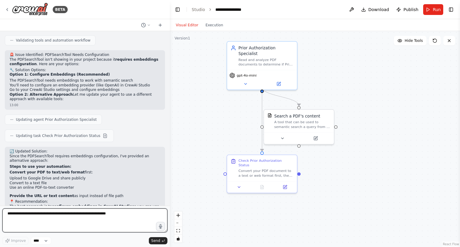
click at [78, 213] on textarea at bounding box center [84, 221] width 165 height 24
type textarea "**********"
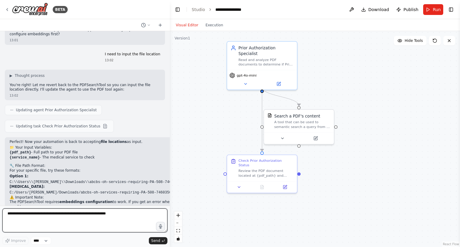
scroll to position [1535, 0]
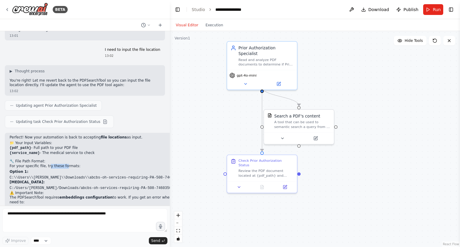
drag, startPoint x: 45, startPoint y: 130, endPoint x: 62, endPoint y: 129, distance: 16.8
click at [62, 164] on p "For your specific file, try these formats:" at bounding box center [108, 166] width 196 height 5
click at [430, 10] on button "Run" at bounding box center [433, 9] width 20 height 11
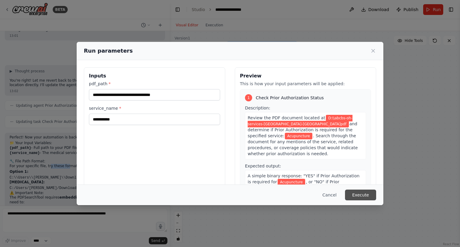
click at [357, 194] on button "Execute" at bounding box center [360, 195] width 31 height 11
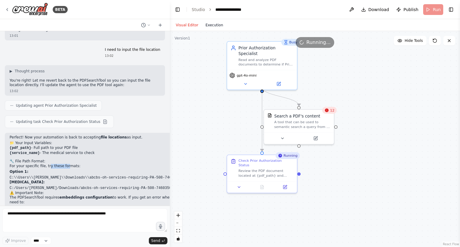
click at [214, 25] on button "Execution" at bounding box center [214, 25] width 25 height 7
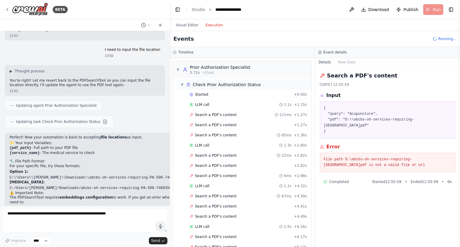
click at [182, 84] on span "▼" at bounding box center [182, 84] width 4 height 5
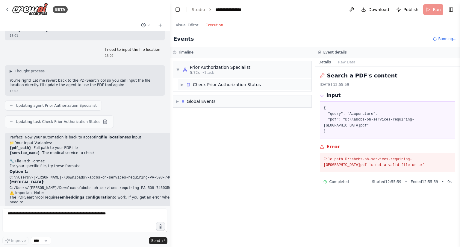
click at [182, 84] on span "▶" at bounding box center [182, 84] width 4 height 5
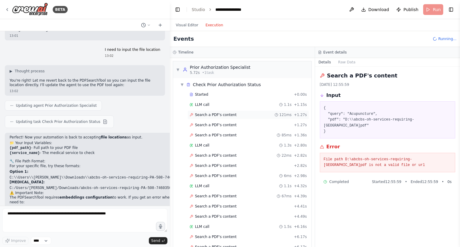
click at [211, 113] on span "Search a PDF's content" at bounding box center [216, 115] width 42 height 5
drag, startPoint x: 348, startPoint y: 160, endPoint x: 323, endPoint y: 152, distance: 25.8
click at [323, 153] on div "File path D:\abcbs-oh-services-requiring-PA.pdf is not a valid file or url" at bounding box center [388, 162] width 136 height 19
copy pre "File path D:\abcbs-oh-services-requiring-PA.pdf is not a valid file or url"
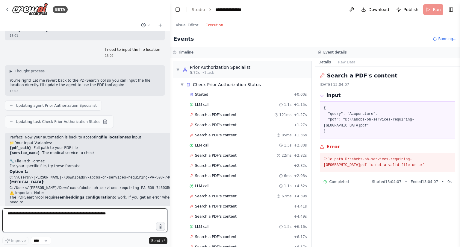
click at [59, 218] on textarea at bounding box center [84, 221] width 165 height 24
paste textarea "**********"
type textarea "**********"
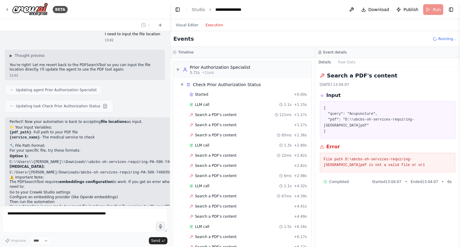
scroll to position [1571, 0]
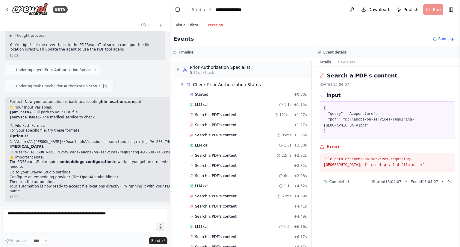
click at [186, 26] on button "Visual Editor" at bounding box center [187, 25] width 30 height 7
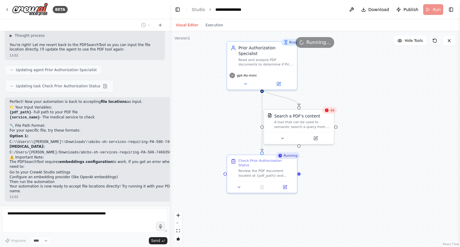
click at [434, 42] on icon at bounding box center [435, 40] width 5 height 5
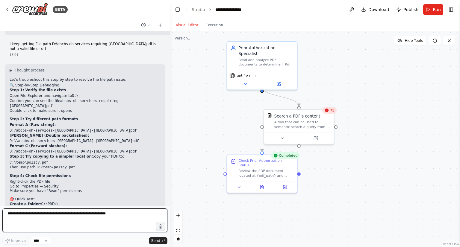
scroll to position [1742, 0]
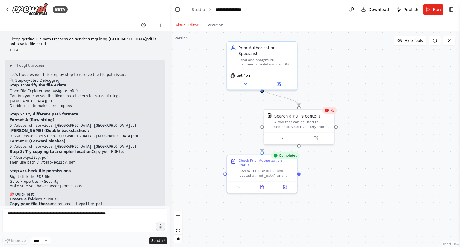
drag, startPoint x: 247, startPoint y: 100, endPoint x: 234, endPoint y: 96, distance: 13.7
click at [234, 96] on div ".deletable-edge-delete-btn { width: 20px; height: 20px; border: 0px solid #ffff…" at bounding box center [315, 139] width 290 height 216
click at [210, 27] on button "Execution" at bounding box center [214, 25] width 25 height 7
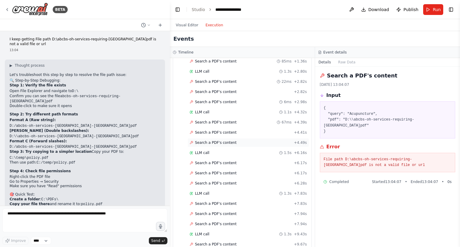
scroll to position [74, 0]
click at [205, 114] on div "LLM call 1.1s + 4.32s" at bounding box center [249, 112] width 122 height 9
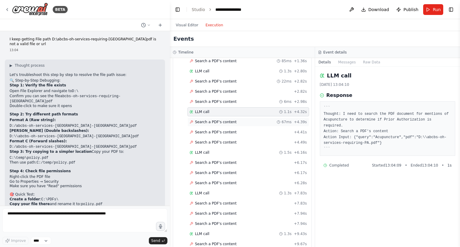
click at [208, 120] on span "Search a PDF's content" at bounding box center [216, 122] width 42 height 5
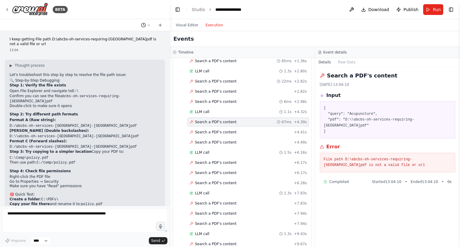
click at [151, 25] on button at bounding box center [146, 25] width 14 height 7
click at [145, 81] on div at bounding box center [85, 123] width 170 height 247
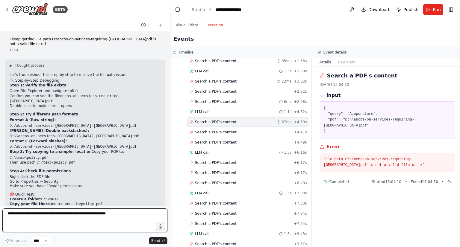
click at [67, 216] on textarea at bounding box center [84, 221] width 165 height 24
type textarea "**********"
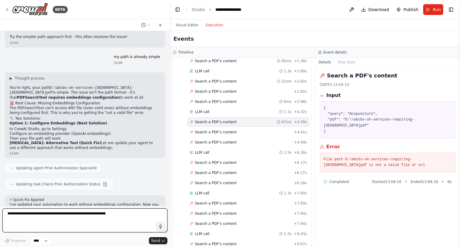
scroll to position [1953, 0]
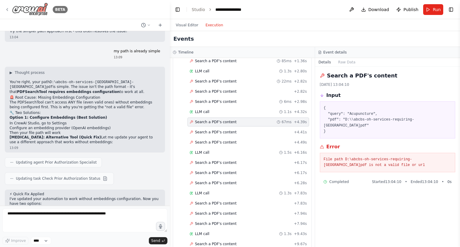
click at [34, 11] on img at bounding box center [30, 9] width 36 height 13
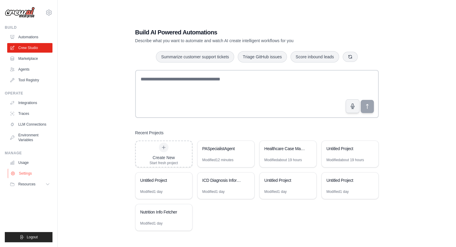
click at [38, 173] on link "Settings" at bounding box center [30, 174] width 45 height 10
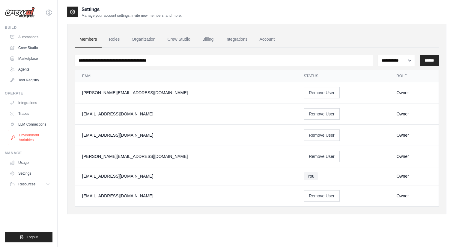
click at [37, 139] on link "Environment Variables" at bounding box center [30, 138] width 45 height 14
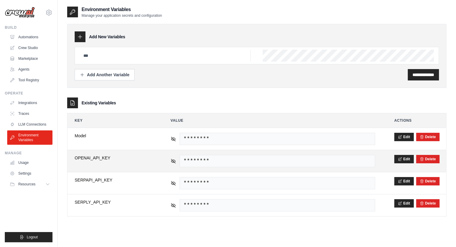
scroll to position [12, 0]
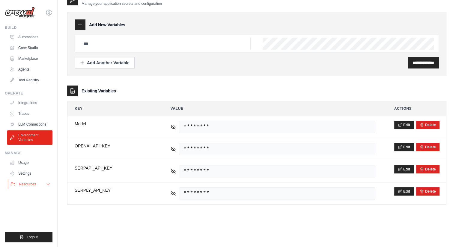
click at [44, 184] on button "Resources" at bounding box center [30, 185] width 45 height 10
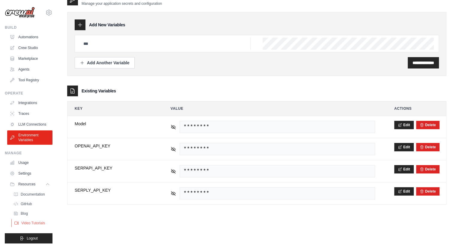
scroll to position [11, 0]
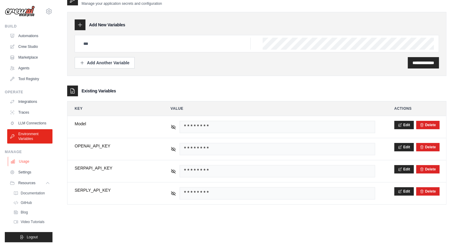
click at [31, 157] on link "Usage" at bounding box center [30, 162] width 45 height 10
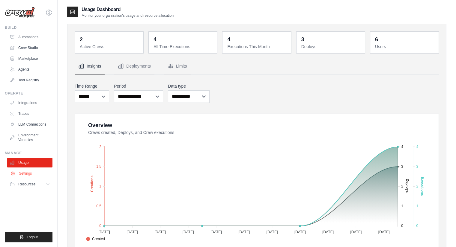
click at [43, 174] on link "Settings" at bounding box center [30, 174] width 45 height 10
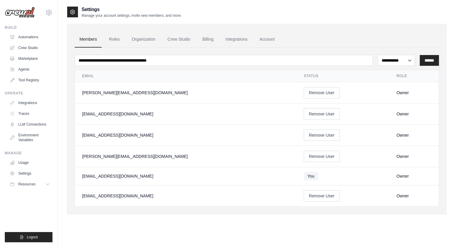
click at [43, 174] on link "Settings" at bounding box center [29, 174] width 45 height 10
click at [240, 41] on link "Integrations" at bounding box center [235, 39] width 31 height 16
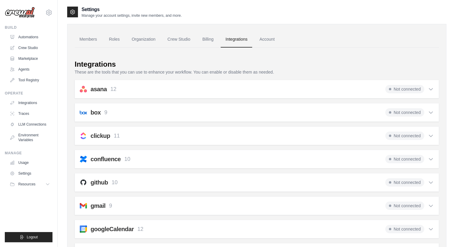
click at [49, 11] on icon at bounding box center [48, 12] width 7 height 7
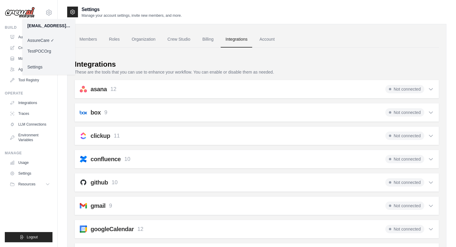
click at [43, 66] on link "Settings" at bounding box center [48, 67] width 53 height 11
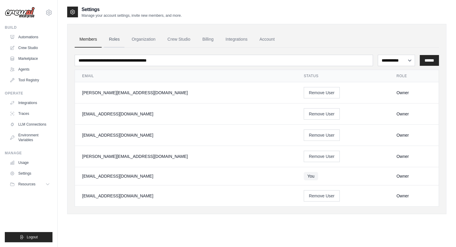
click at [121, 39] on link "Roles" at bounding box center [114, 39] width 20 height 16
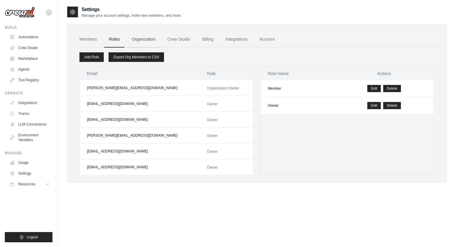
click at [154, 40] on link "Organization" at bounding box center [143, 39] width 33 height 16
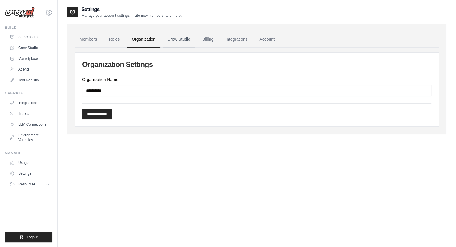
click at [189, 39] on link "Crew Studio" at bounding box center [179, 39] width 32 height 16
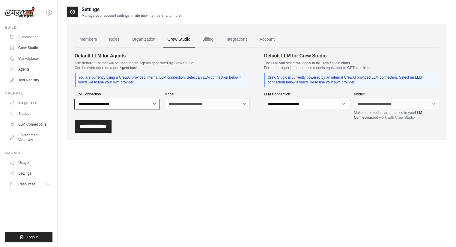
click at [127, 105] on select "**********" at bounding box center [117, 104] width 85 height 10
select select "******"
click at [75, 99] on select "**********" at bounding box center [117, 104] width 85 height 10
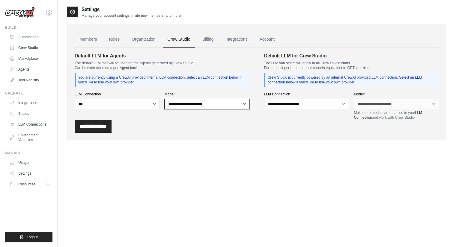
click at [178, 101] on select "**********" at bounding box center [206, 104] width 85 height 10
select select "**********"
click at [164, 99] on select "**********" at bounding box center [206, 104] width 85 height 10
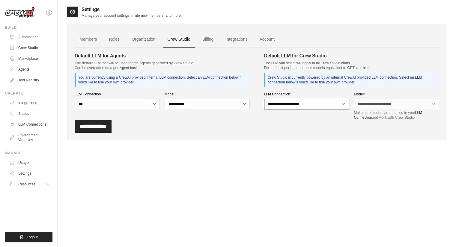
click at [273, 107] on select "**********" at bounding box center [306, 104] width 85 height 10
select select "******"
click at [264, 99] on select "**********" at bounding box center [306, 104] width 85 height 10
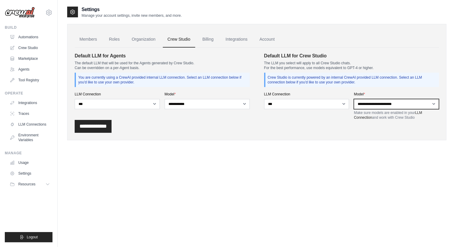
click at [382, 105] on select "**********" at bounding box center [395, 104] width 85 height 10
select select "**********"
click at [353, 99] on select "**********" at bounding box center [395, 104] width 85 height 10
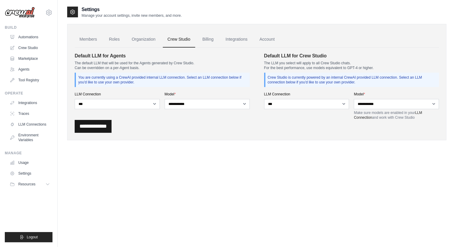
click at [101, 124] on input "**********" at bounding box center [93, 126] width 37 height 13
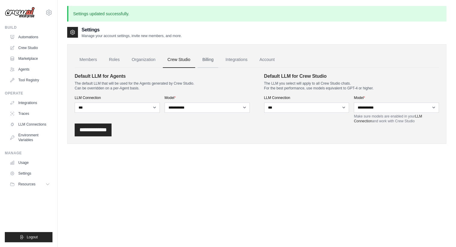
click at [218, 61] on link "Billing" at bounding box center [207, 60] width 21 height 16
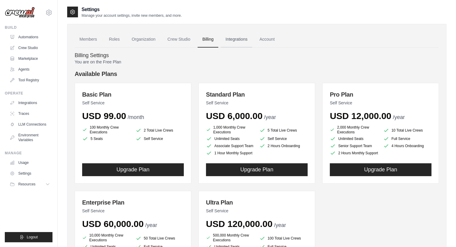
click at [248, 38] on link "Integrations" at bounding box center [235, 39] width 31 height 16
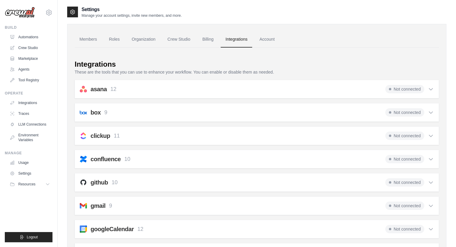
click at [137, 111] on div "box 9 Not connected" at bounding box center [257, 112] width 354 height 8
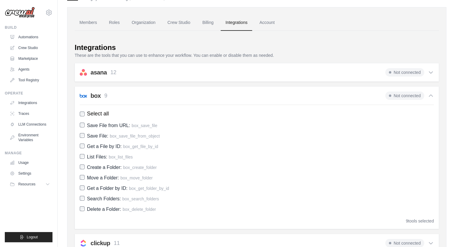
scroll to position [24, 0]
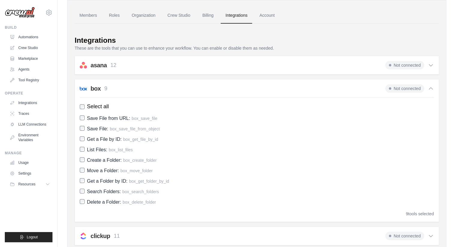
click at [411, 86] on span "Not connected" at bounding box center [404, 88] width 39 height 8
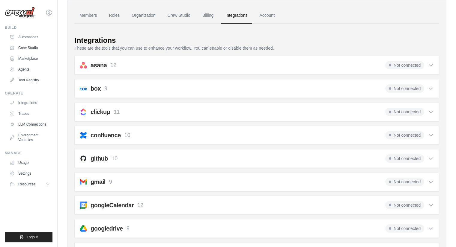
click at [411, 89] on span "Not connected" at bounding box center [404, 88] width 39 height 8
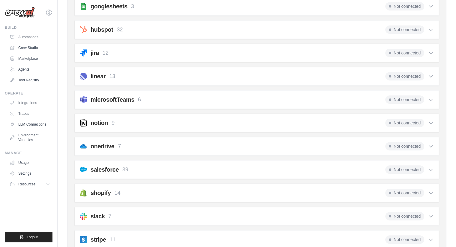
scroll to position [460, 0]
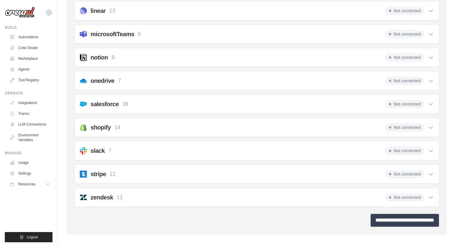
click at [388, 220] on input "**********" at bounding box center [404, 220] width 68 height 13
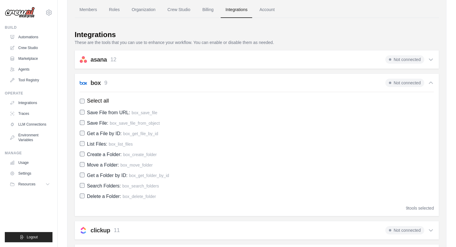
scroll to position [0, 0]
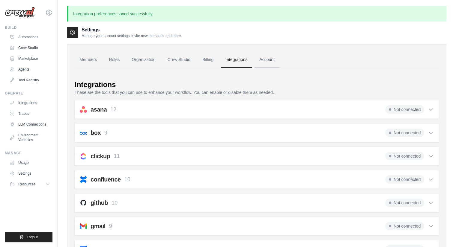
click at [277, 58] on link "Account" at bounding box center [266, 60] width 25 height 16
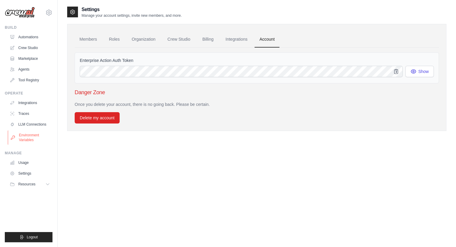
click at [32, 141] on link "Environment Variables" at bounding box center [30, 138] width 45 height 14
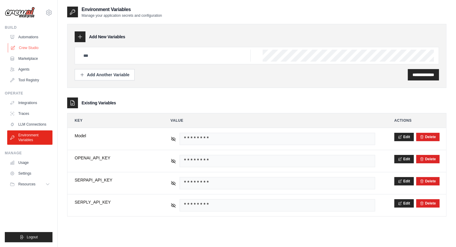
click at [33, 46] on link "Crew Studio" at bounding box center [30, 48] width 45 height 10
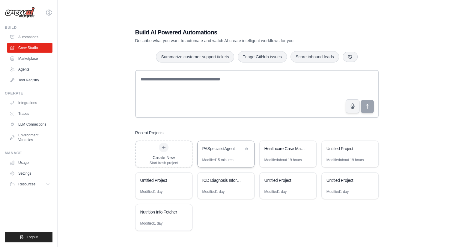
click at [216, 151] on div "PASpecialistAgent" at bounding box center [222, 149] width 41 height 6
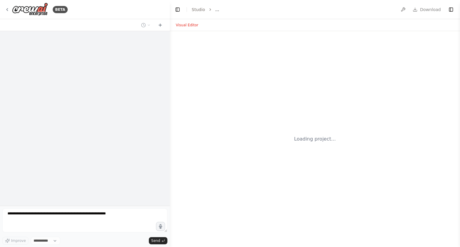
select select "****"
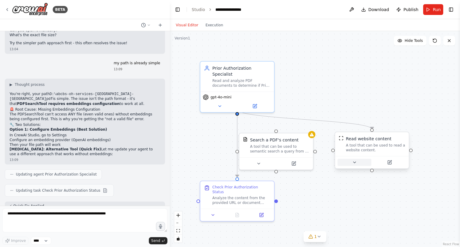
scroll to position [1951, 0]
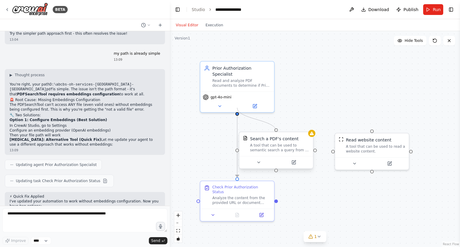
drag, startPoint x: 372, startPoint y: 127, endPoint x: 277, endPoint y: 132, distance: 95.7
click at [277, 132] on div ".deletable-edge-delete-btn { width: 20px; height: 20px; border: 0px solid #ffff…" at bounding box center [315, 139] width 290 height 216
click at [369, 145] on div "A tool that can be used to read a website content." at bounding box center [375, 148] width 59 height 10
click at [404, 127] on icon at bounding box center [405, 127] width 4 height 4
click at [390, 127] on button "Confirm" at bounding box center [387, 126] width 21 height 7
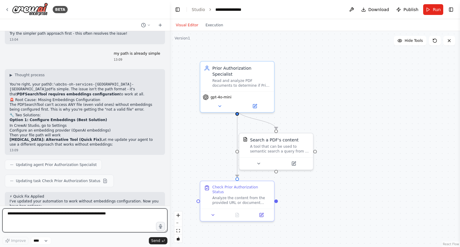
click at [63, 218] on textarea at bounding box center [84, 221] width 165 height 24
type textarea "**********"
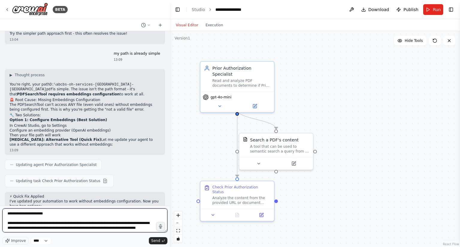
scroll to position [3, 0]
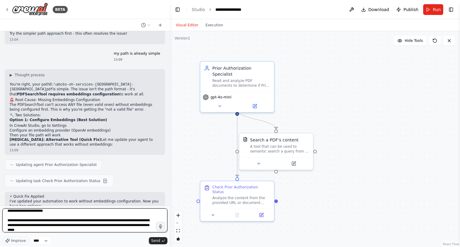
click at [118, 227] on textarea "**********" at bounding box center [84, 221] width 165 height 24
type textarea "**********"
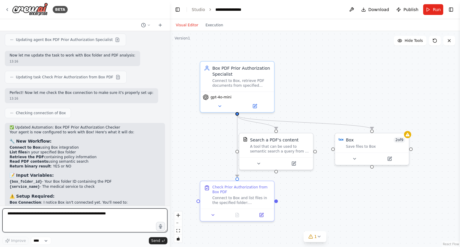
scroll to position [2354, 0]
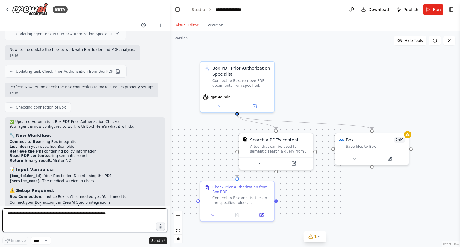
click at [55, 218] on textarea at bounding box center [84, 221] width 165 height 24
type textarea "***"
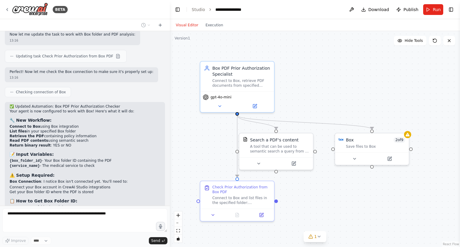
scroll to position [2389, 0]
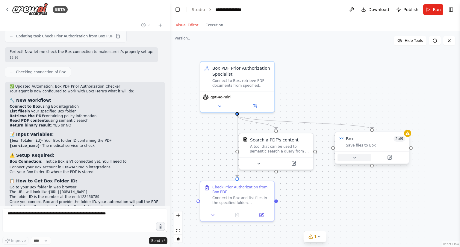
click at [353, 158] on icon at bounding box center [354, 157] width 5 height 5
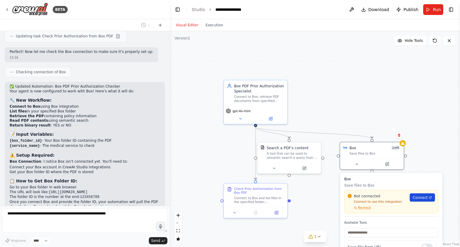
click at [425, 199] on span "Connect" at bounding box center [420, 197] width 15 height 5
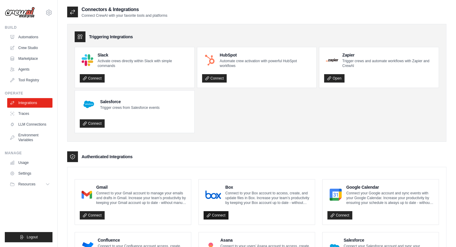
click at [212, 214] on link "Connect" at bounding box center [215, 215] width 25 height 8
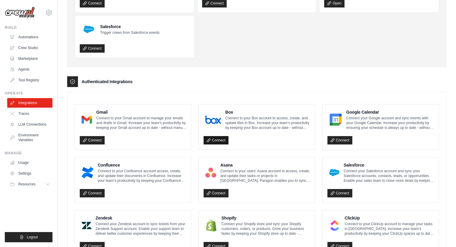
scroll to position [96, 0]
click at [225, 116] on p "Connect to your Box account to access, create, and update files in Box. Increas…" at bounding box center [267, 123] width 85 height 14
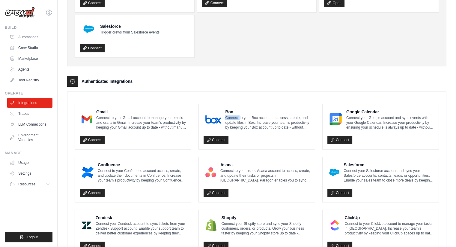
click at [225, 116] on p "Connect to your Box account to access, create, and update files in Box. Increas…" at bounding box center [267, 123] width 85 height 14
click at [208, 120] on img at bounding box center [213, 120] width 16 height 12
click at [212, 142] on link "Connect" at bounding box center [215, 140] width 25 height 8
